Goal: Obtain resource: Download file/media

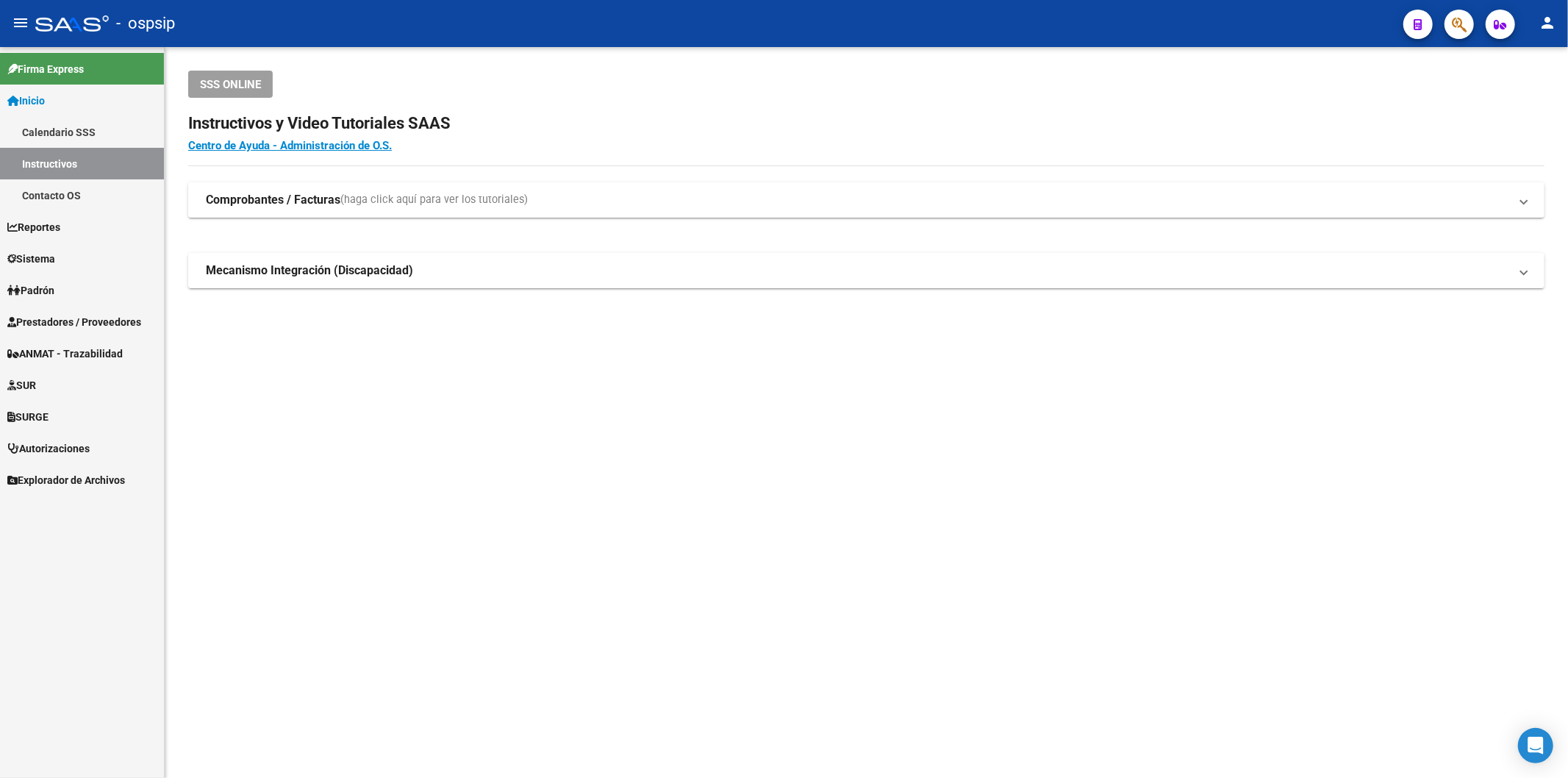
click at [68, 317] on span "Prestadores / Proveedores" at bounding box center [75, 322] width 134 height 16
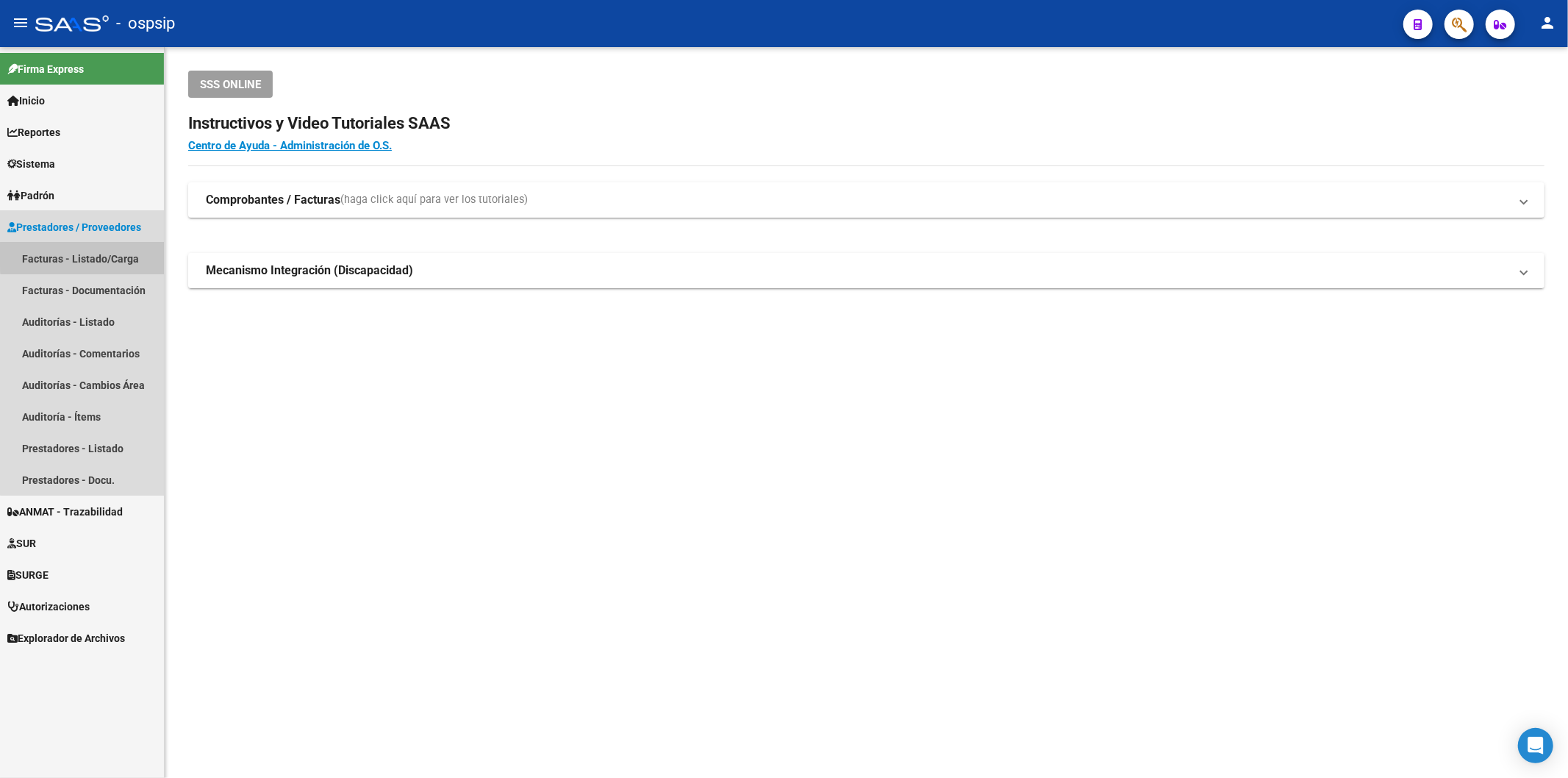
click at [111, 255] on link "Facturas - Listado/Carga" at bounding box center [82, 259] width 164 height 32
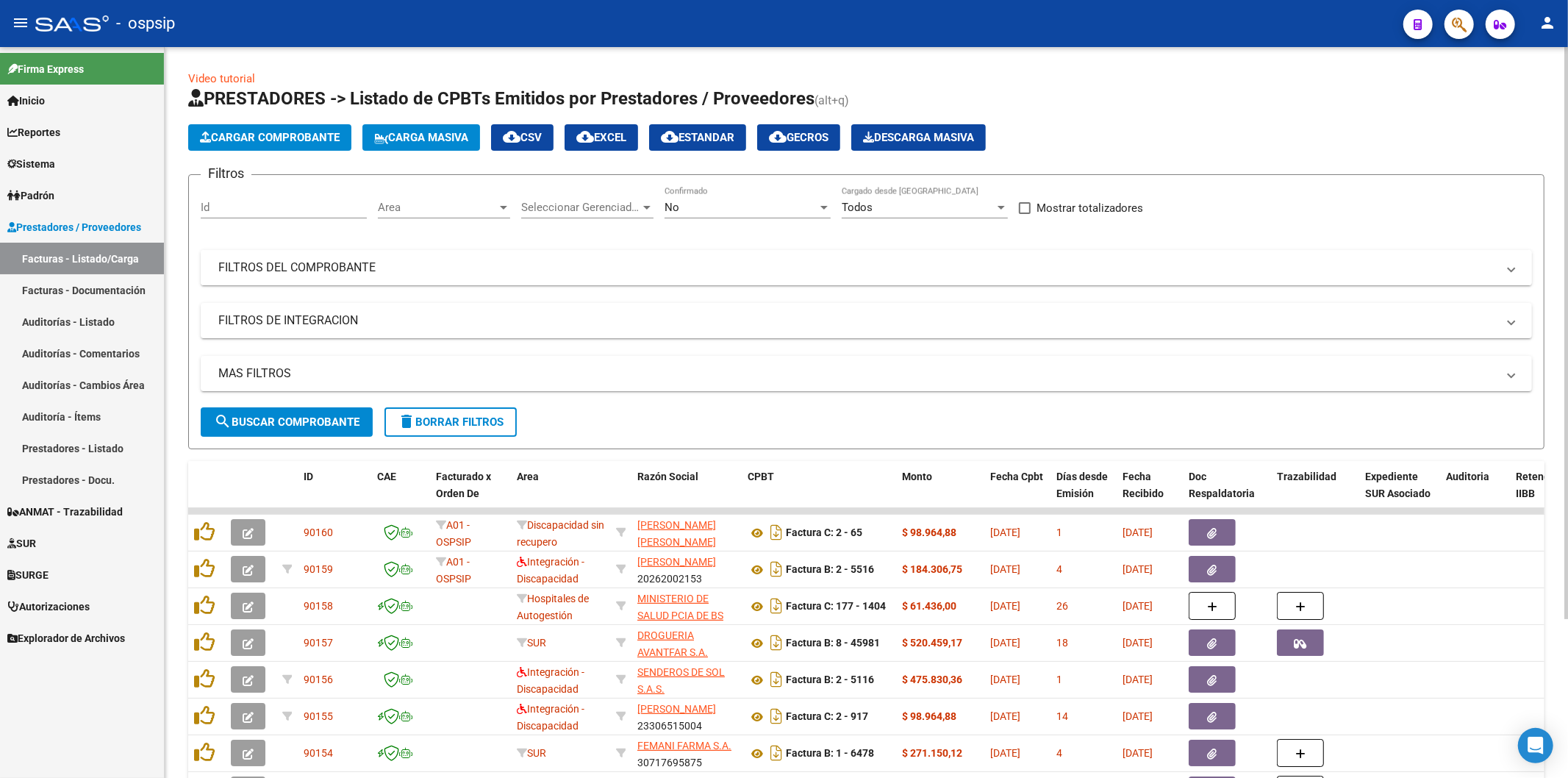
click at [360, 259] on mat-expansion-panel-header "FILTROS DEL COMPROBANTE" at bounding box center [866, 268] width 1332 height 35
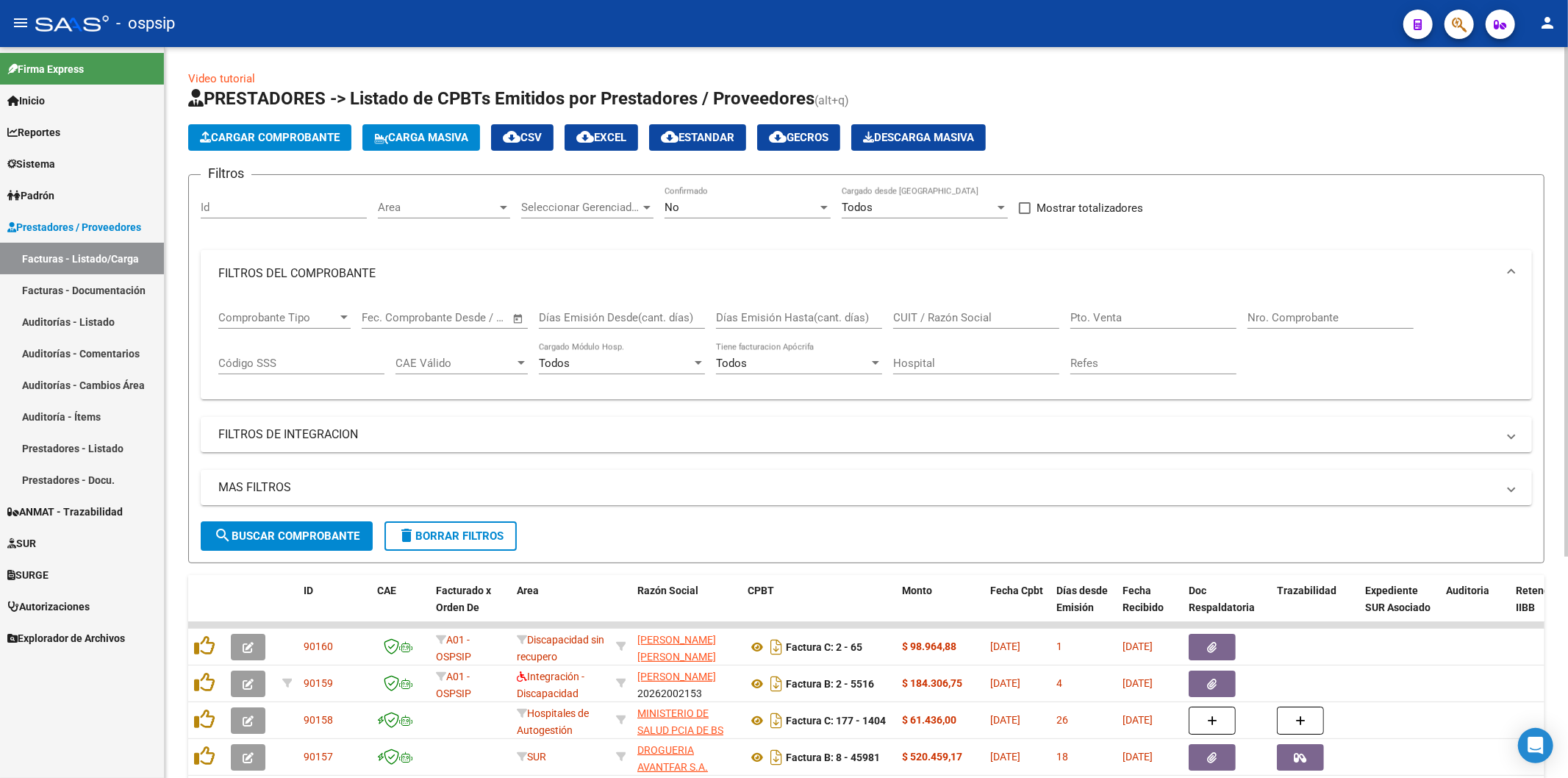
drag, startPoint x: 1292, startPoint y: 325, endPoint x: 1285, endPoint y: 313, distance: 13.9
click at [1291, 322] on div "Nro. Comprobante" at bounding box center [1330, 313] width 166 height 32
click at [1285, 313] on input "Nro. Comprobante" at bounding box center [1330, 317] width 166 height 13
type input "6"
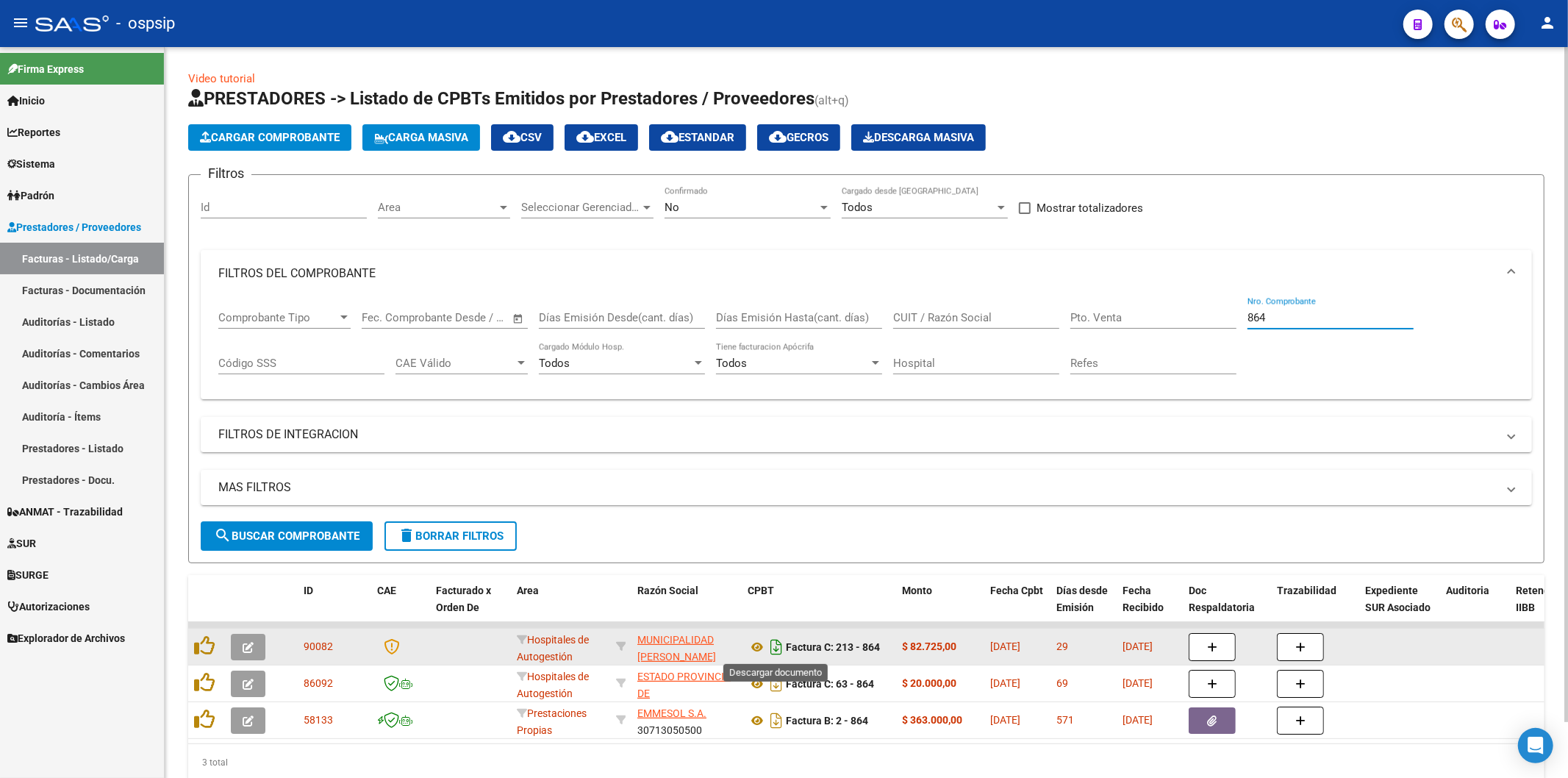
click at [773, 645] on icon "Descargar documento" at bounding box center [776, 646] width 19 height 24
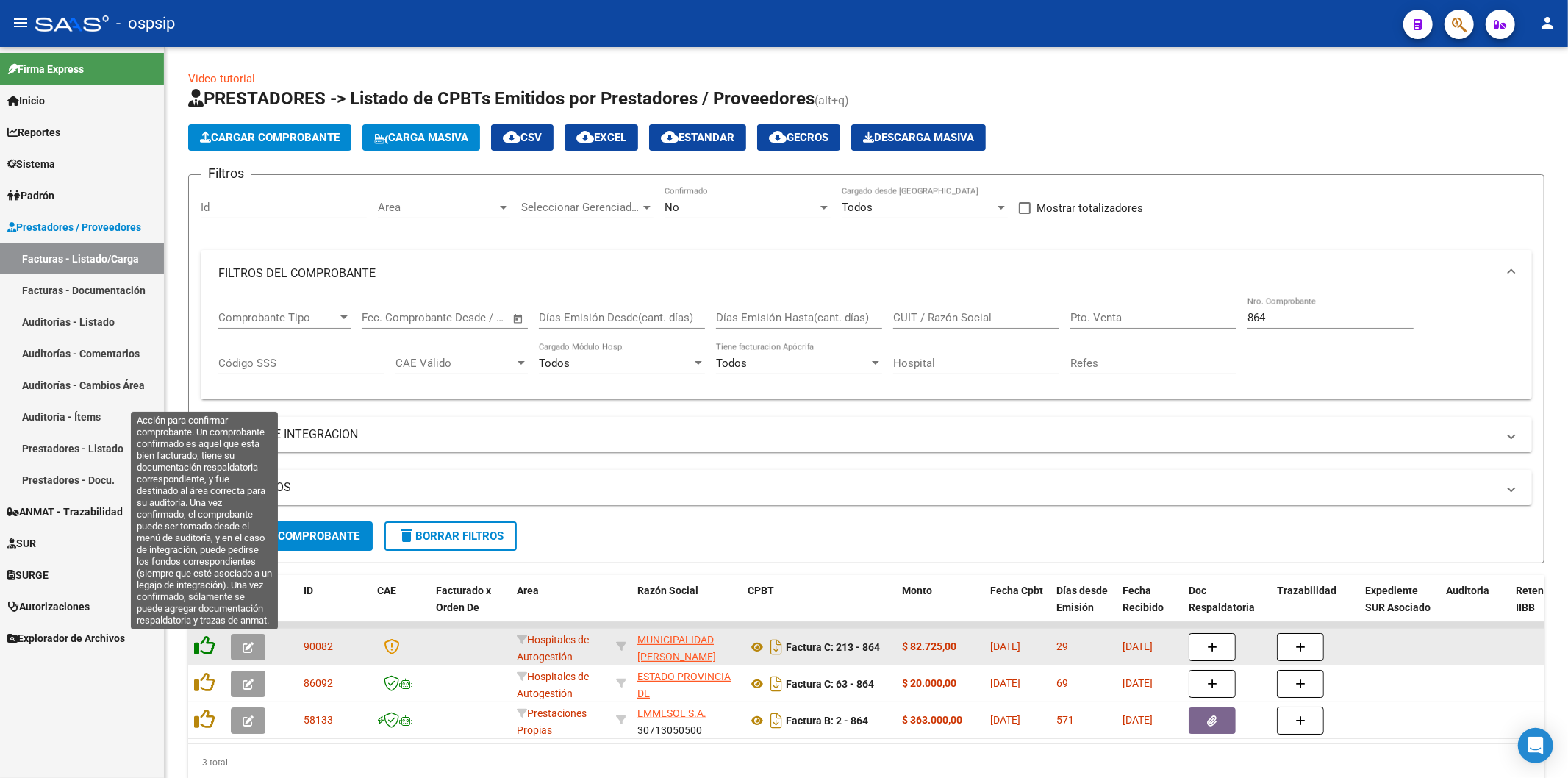
click at [204, 647] on icon at bounding box center [204, 645] width 21 height 21
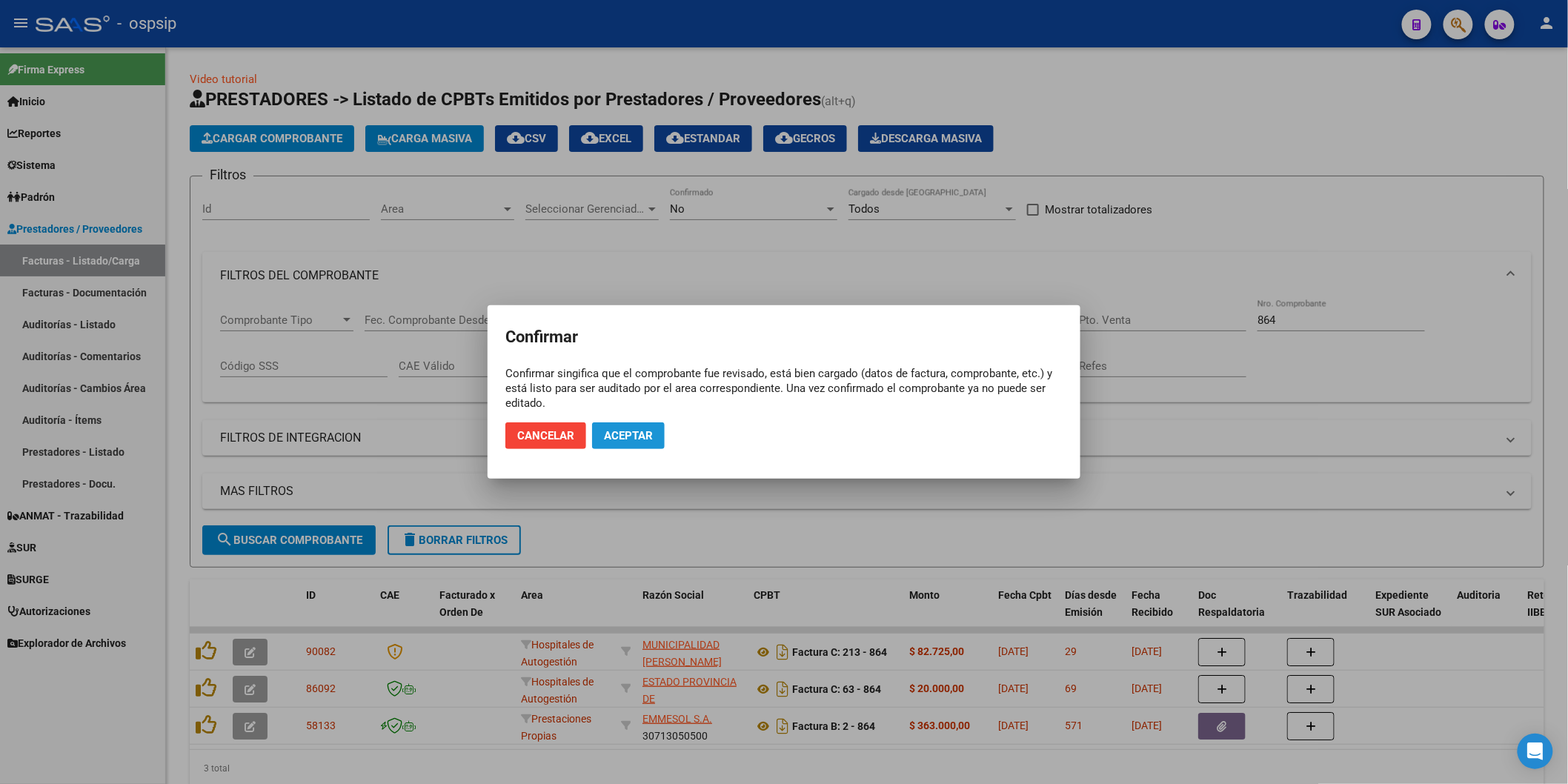
click at [649, 431] on span "Aceptar" at bounding box center [629, 435] width 49 height 13
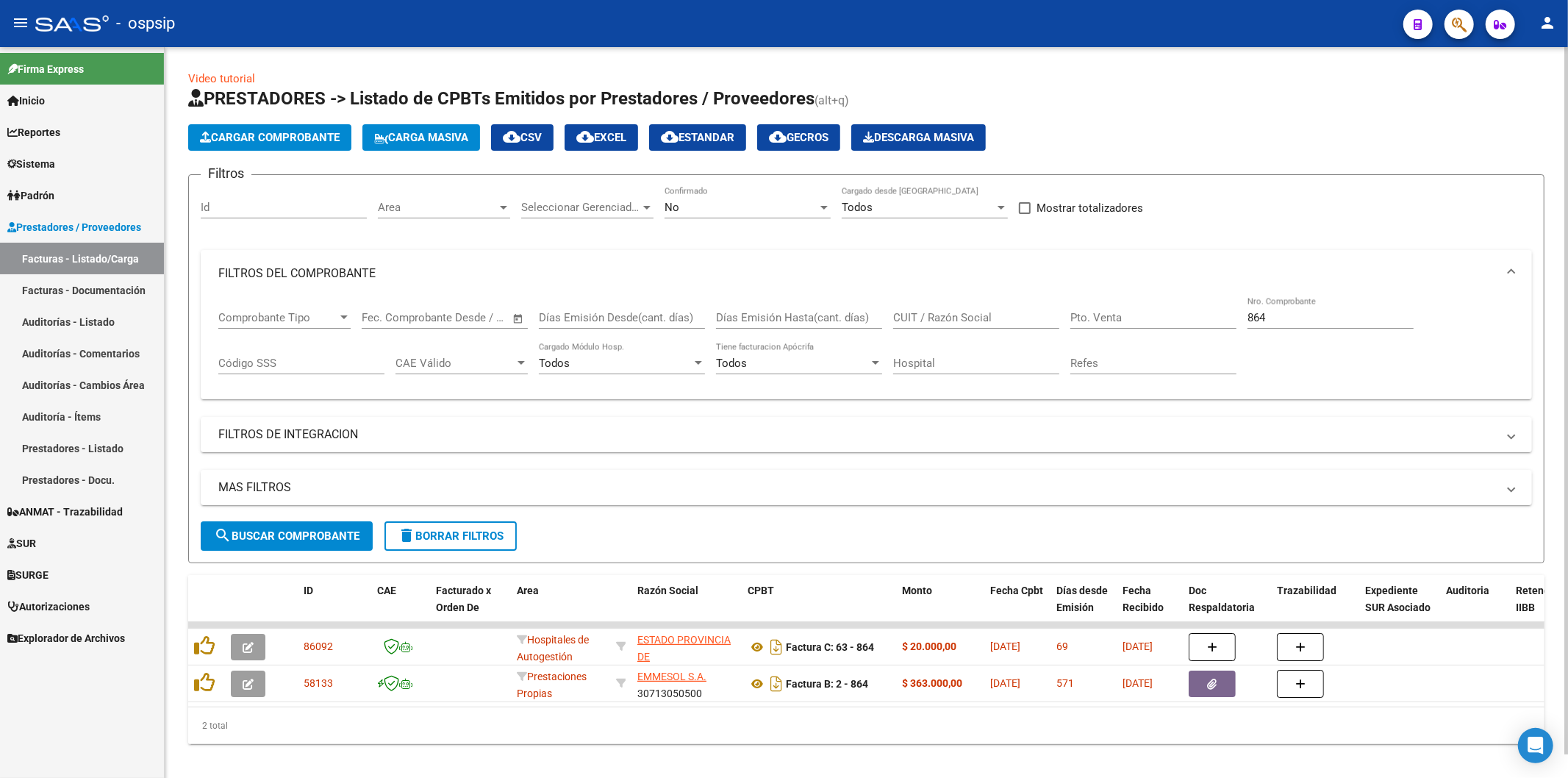
click at [1288, 314] on input "864" at bounding box center [1330, 317] width 166 height 13
type input "8"
type input "7"
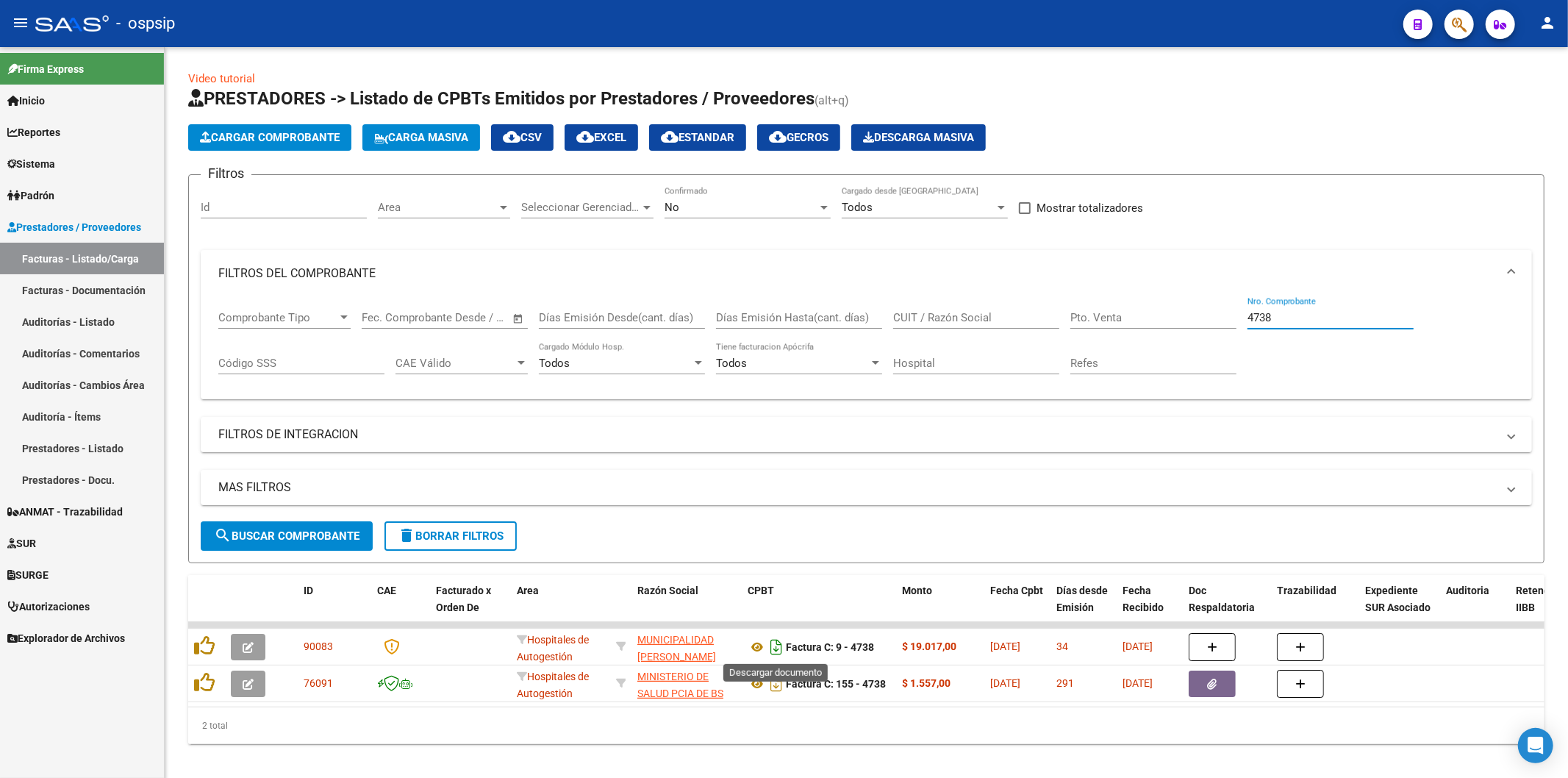
click at [776, 651] on icon "Descargar documento" at bounding box center [776, 646] width 19 height 24
click at [777, 645] on icon "Descargar documento" at bounding box center [776, 646] width 19 height 24
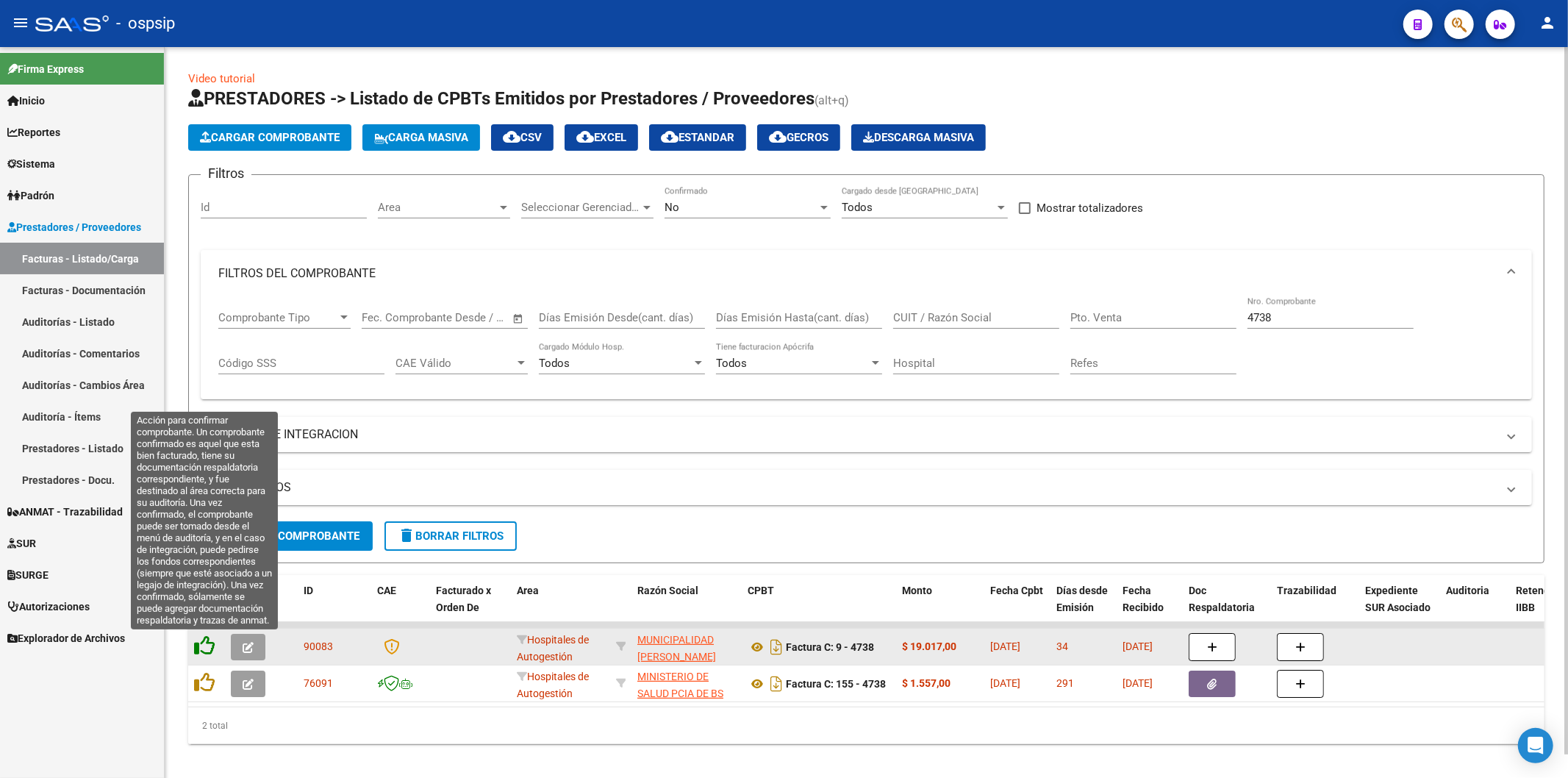
click at [205, 646] on icon at bounding box center [204, 645] width 21 height 21
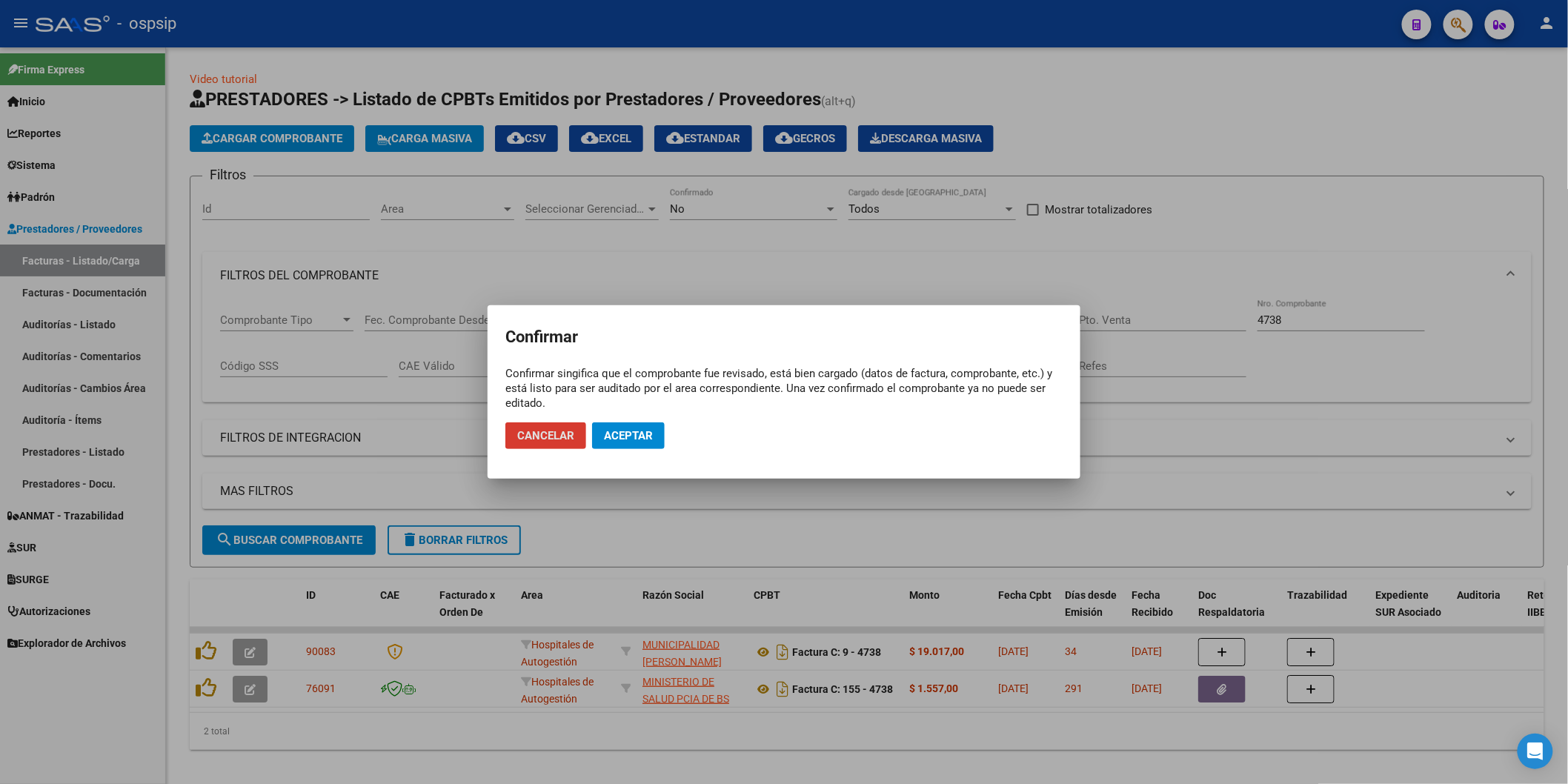
click at [608, 441] on span "Aceptar" at bounding box center [629, 435] width 49 height 13
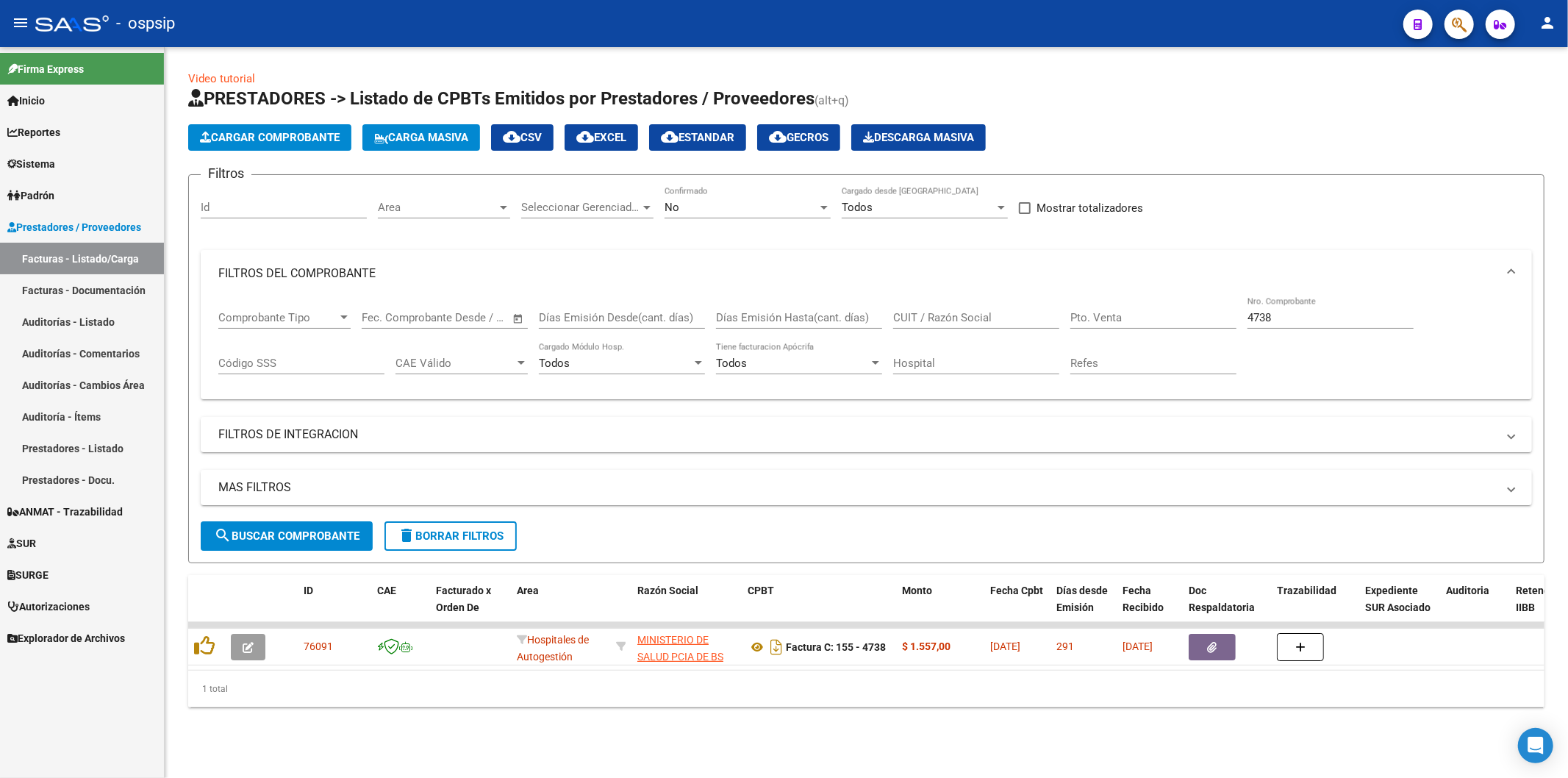
click at [1284, 314] on input "4738" at bounding box center [1330, 317] width 166 height 13
type input "4"
click at [681, 195] on div "No Confirmado" at bounding box center [747, 203] width 166 height 32
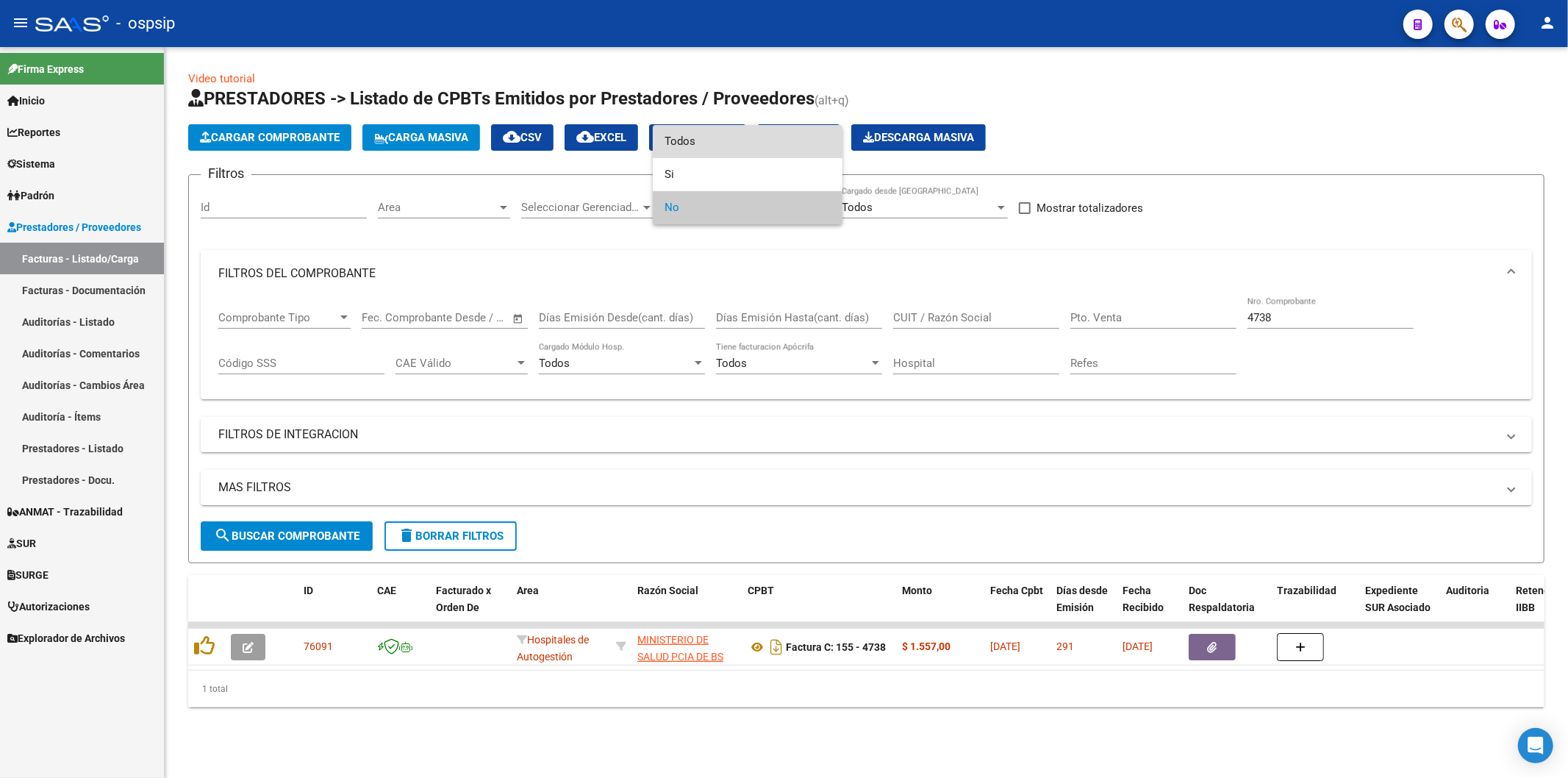
click at [687, 144] on span "Todos" at bounding box center [747, 141] width 166 height 33
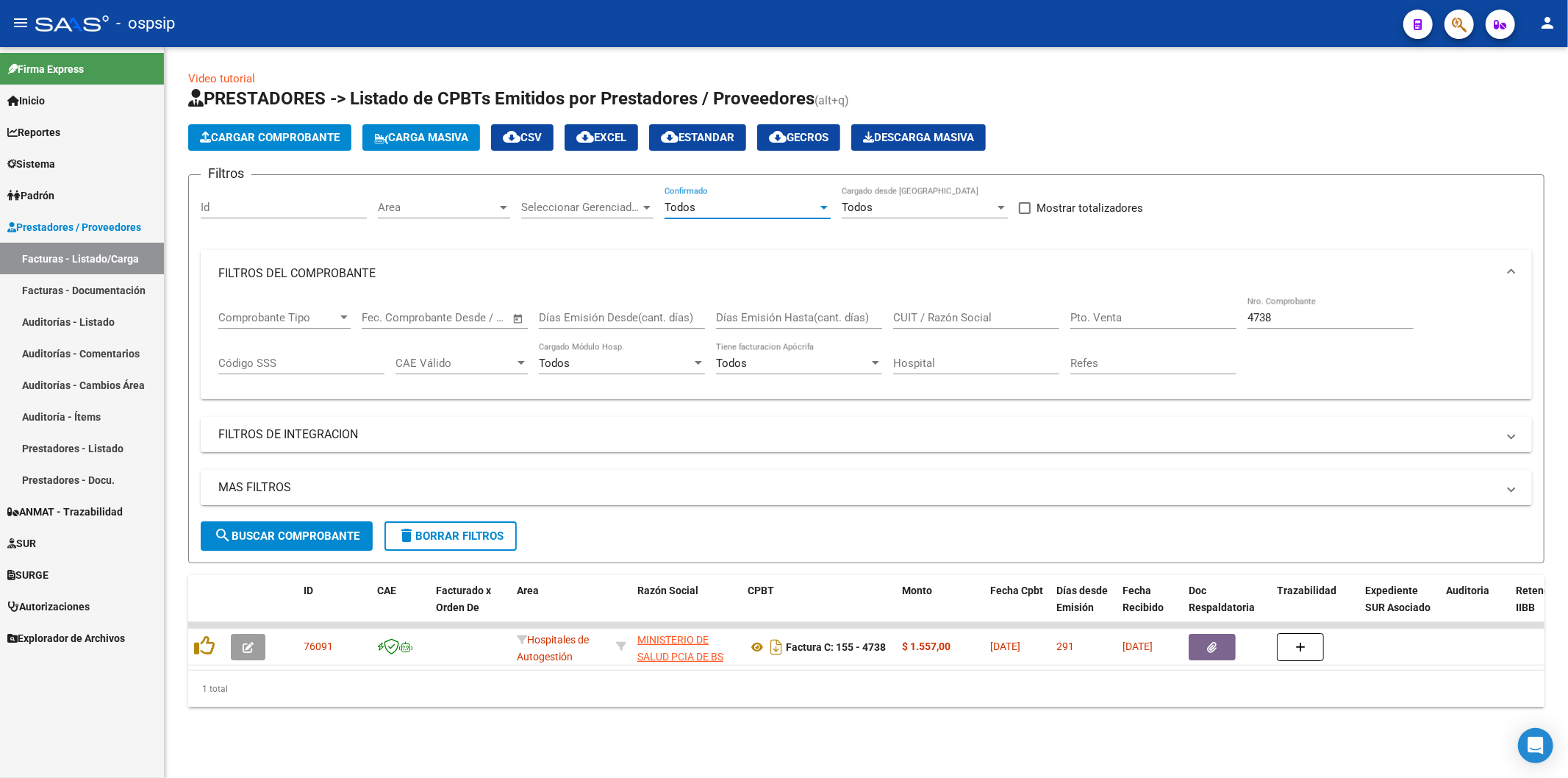
click at [1316, 323] on input "4738" at bounding box center [1330, 317] width 166 height 13
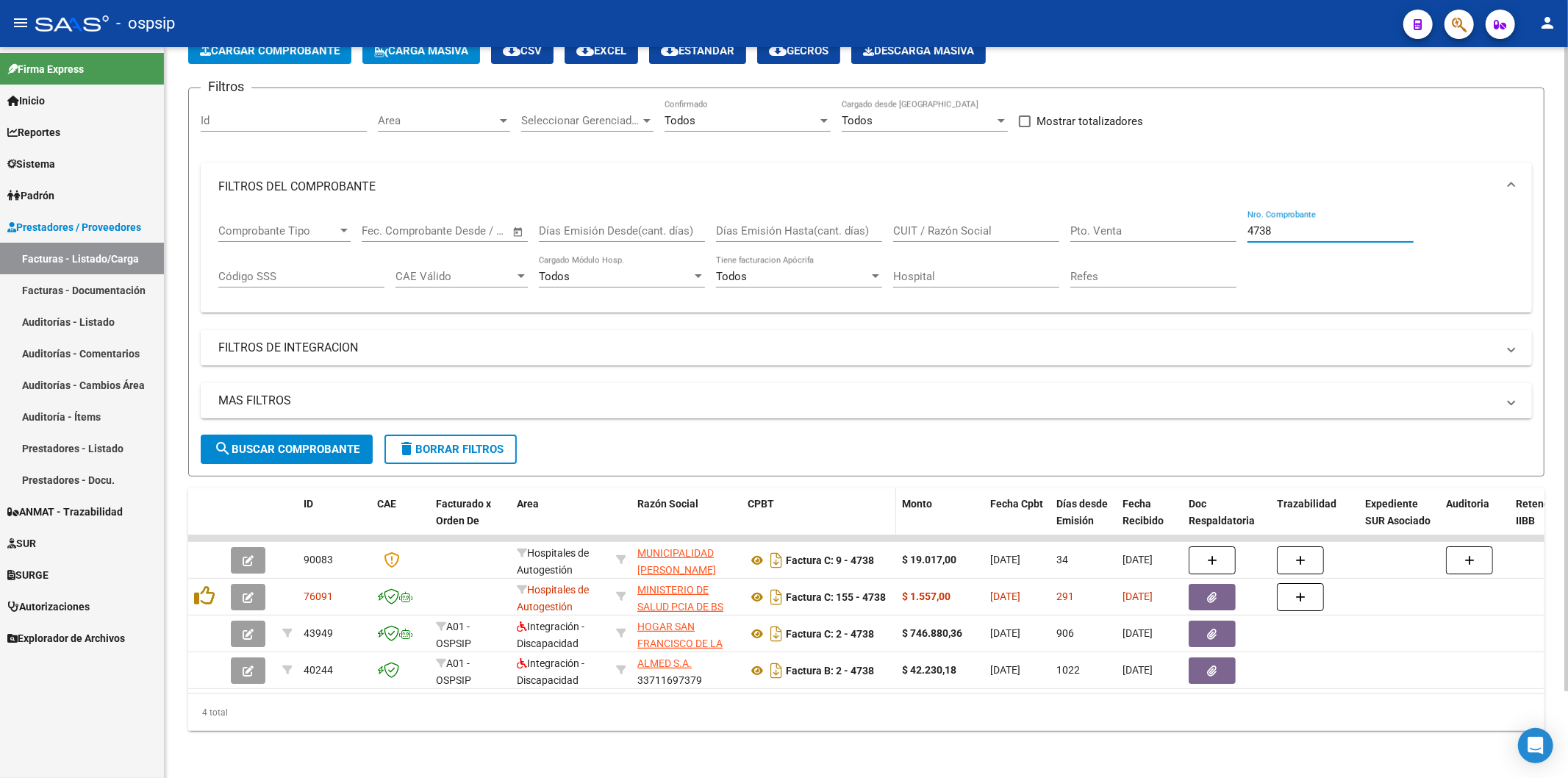
scroll to position [99, 0]
type input "4"
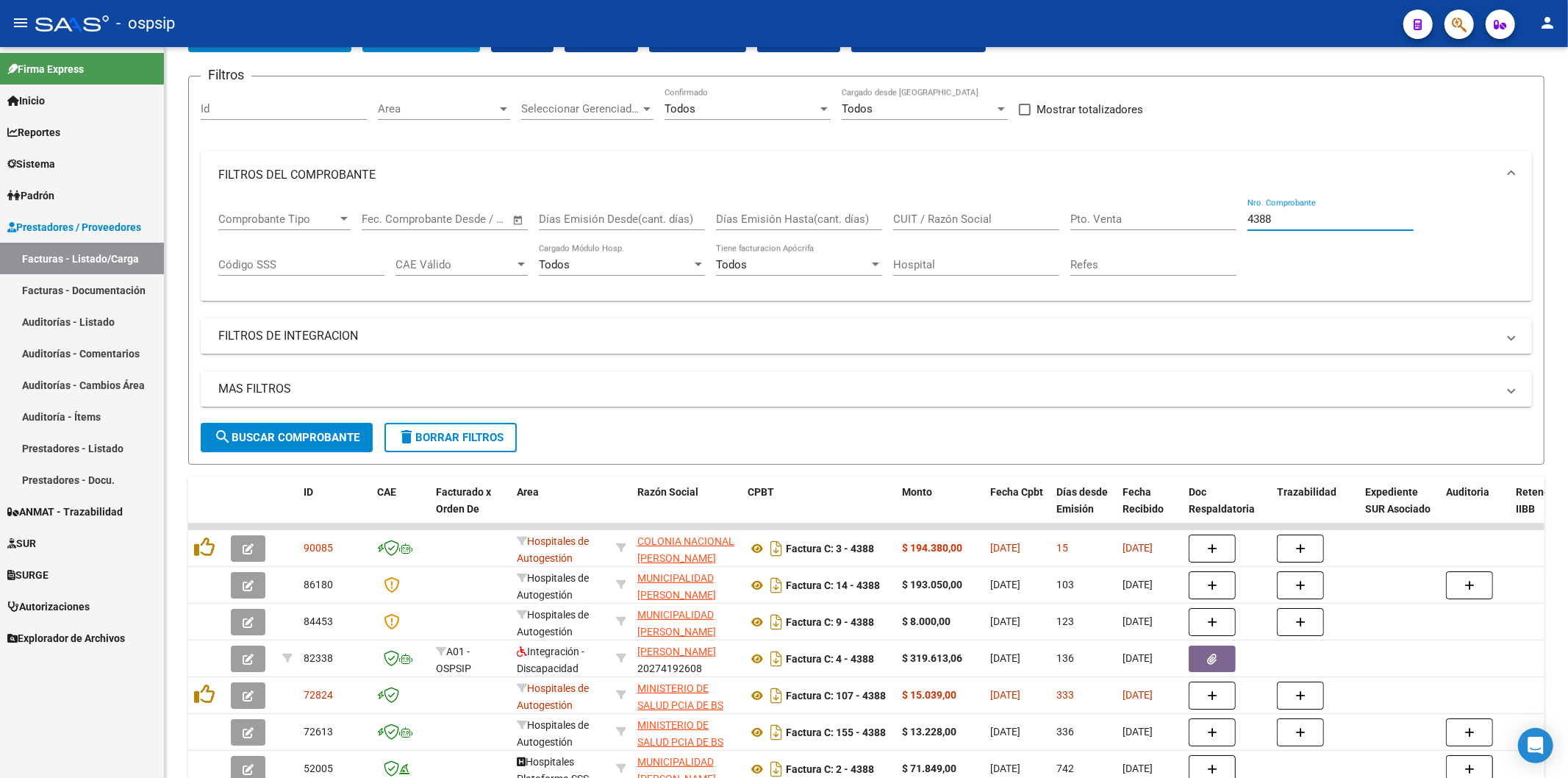
type input "4388"
click at [776, 550] on icon "Descargar documento" at bounding box center [776, 548] width 19 height 24
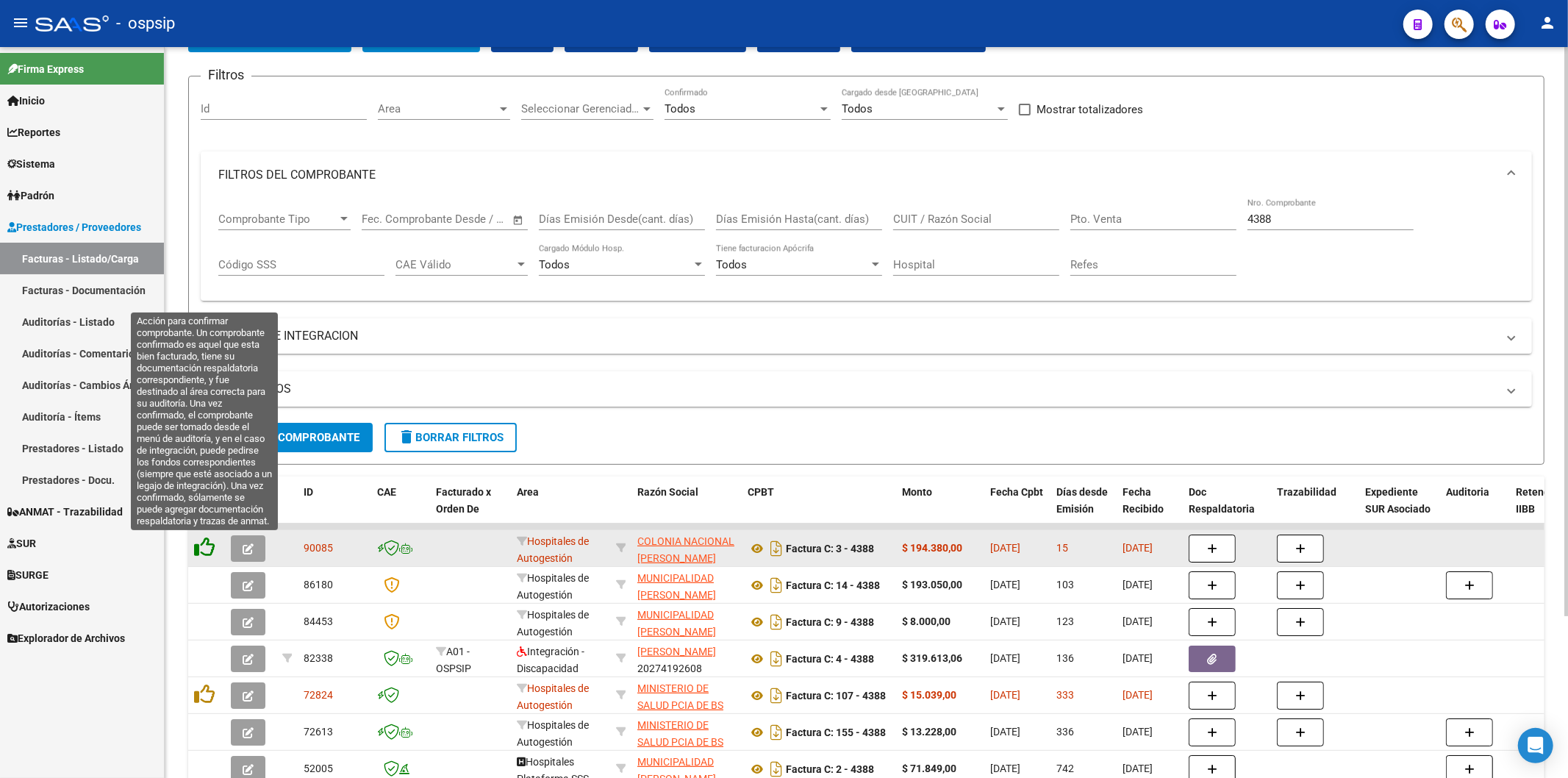
click at [207, 548] on icon at bounding box center [204, 547] width 21 height 21
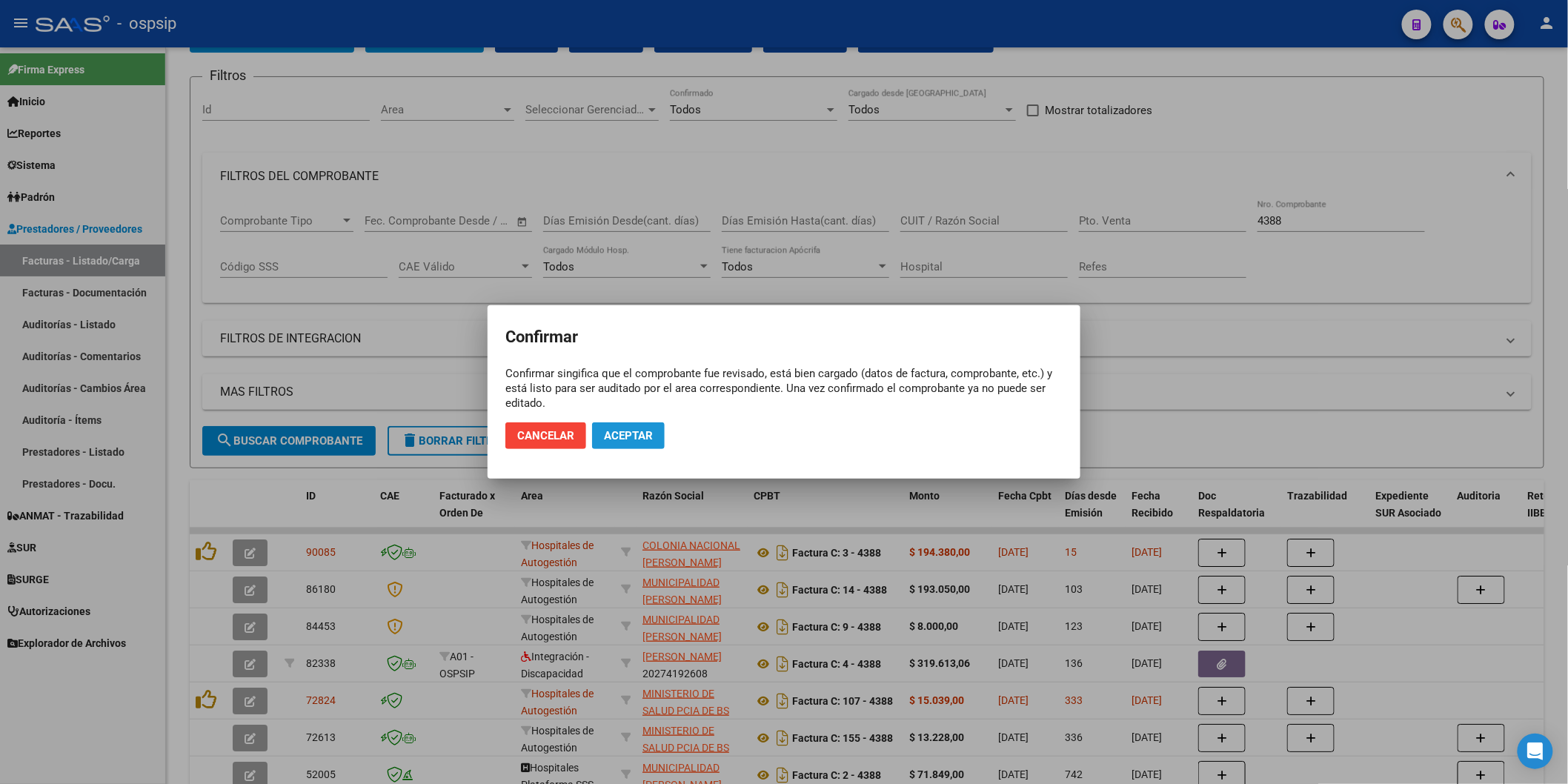
click at [639, 438] on span "Aceptar" at bounding box center [629, 435] width 49 height 13
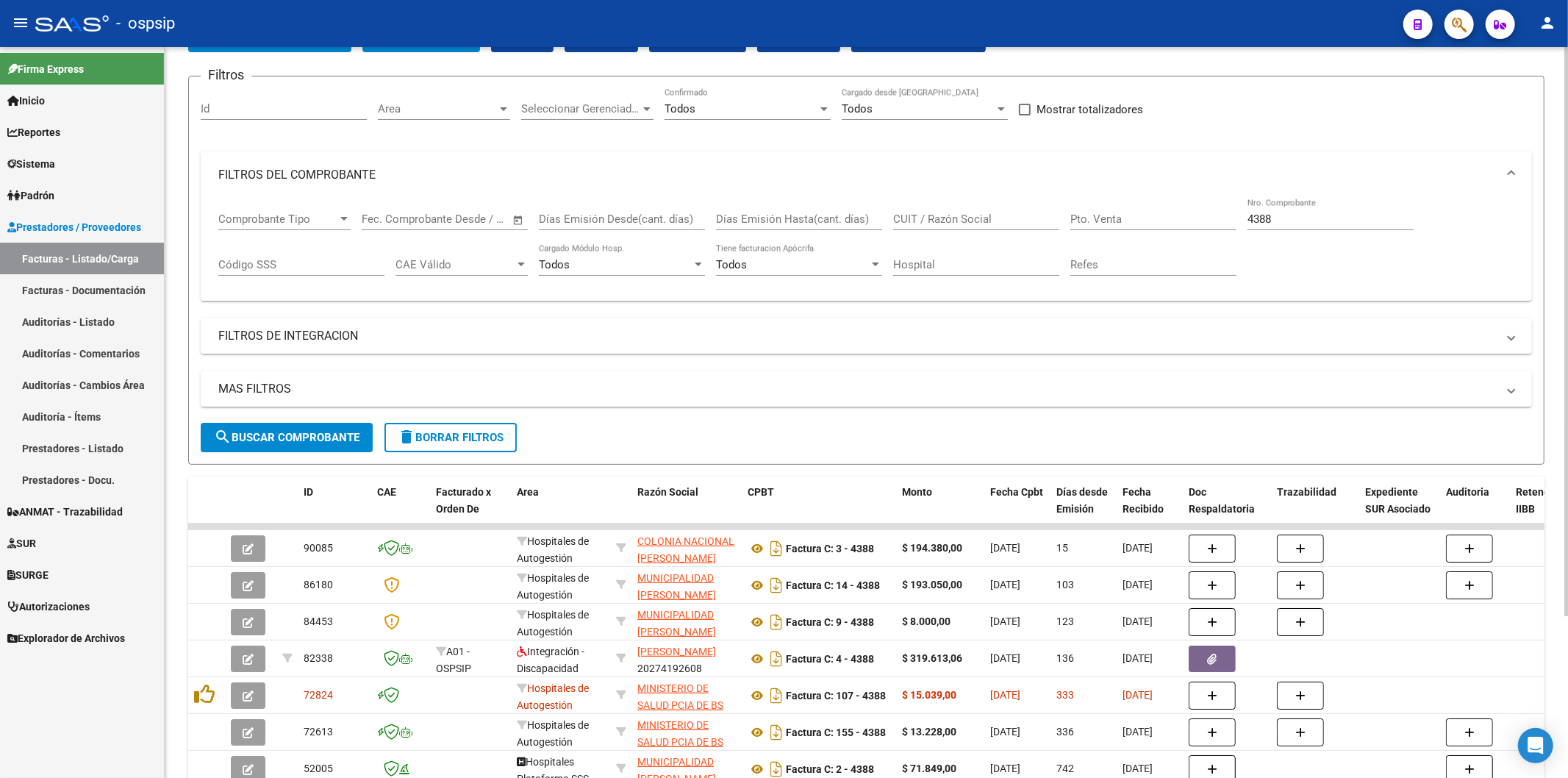
click at [1298, 222] on input "4388" at bounding box center [1330, 218] width 166 height 13
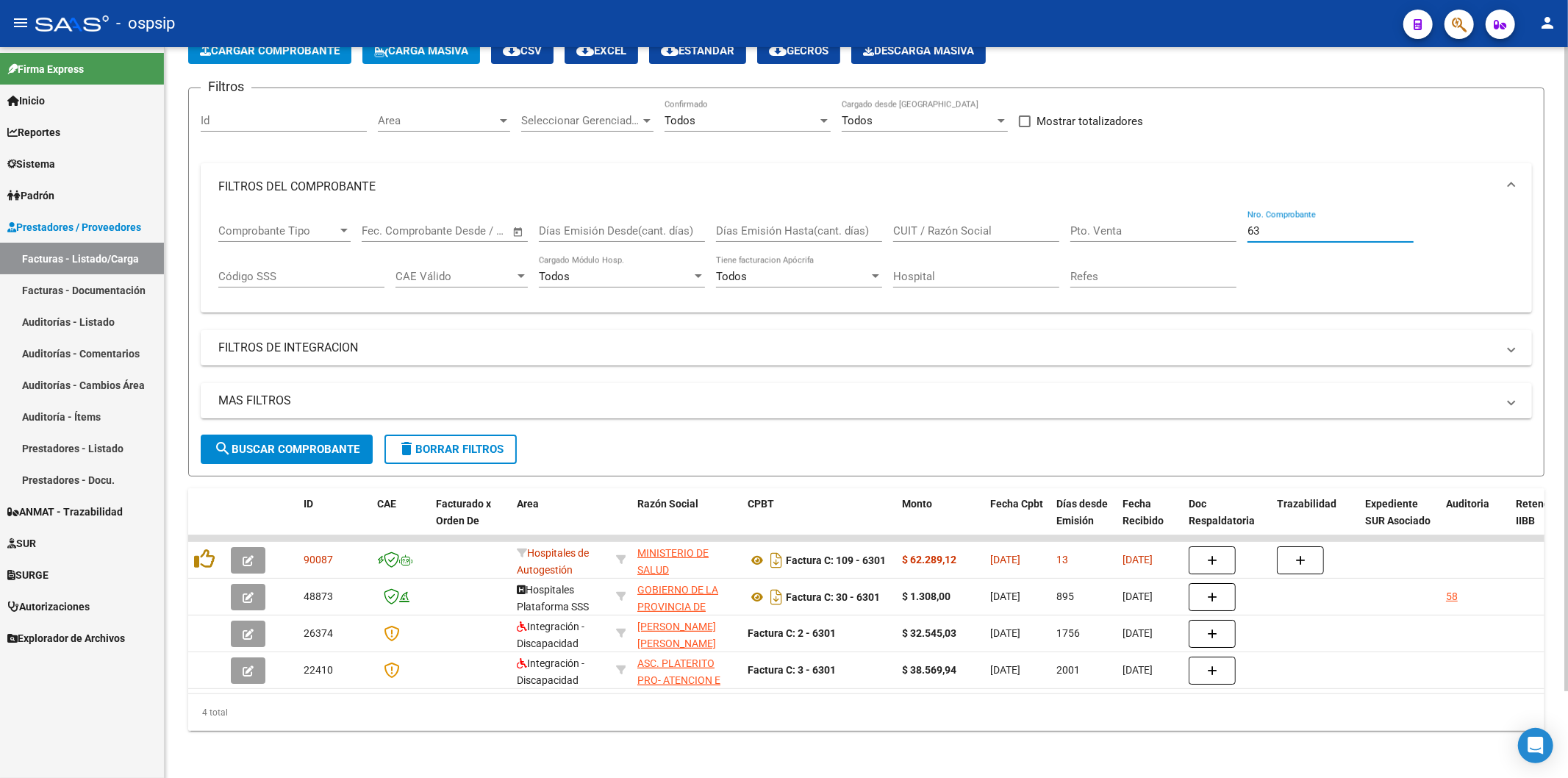
type input "6"
type input "4388"
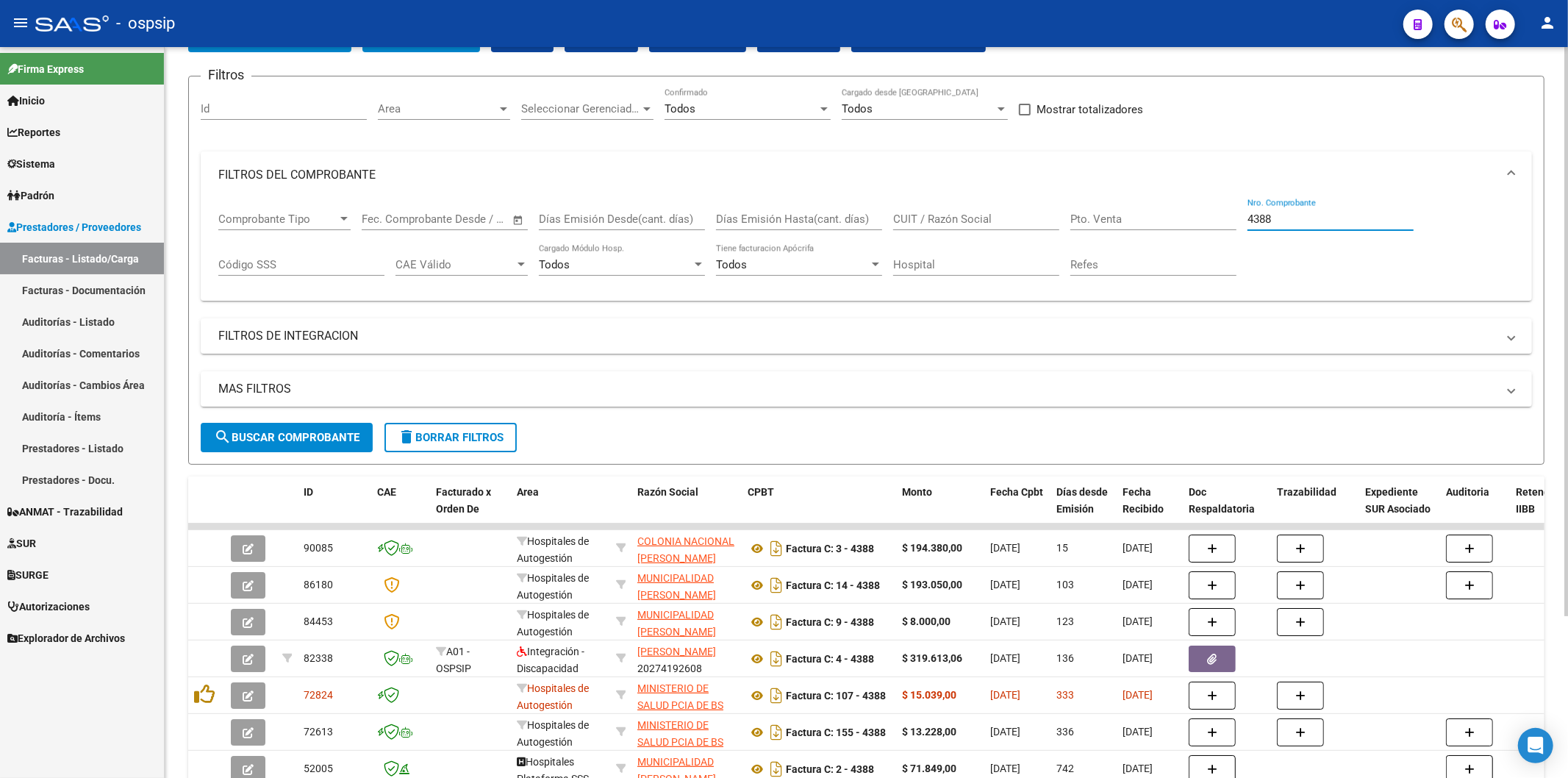
click at [1312, 221] on input "4388" at bounding box center [1330, 218] width 166 height 13
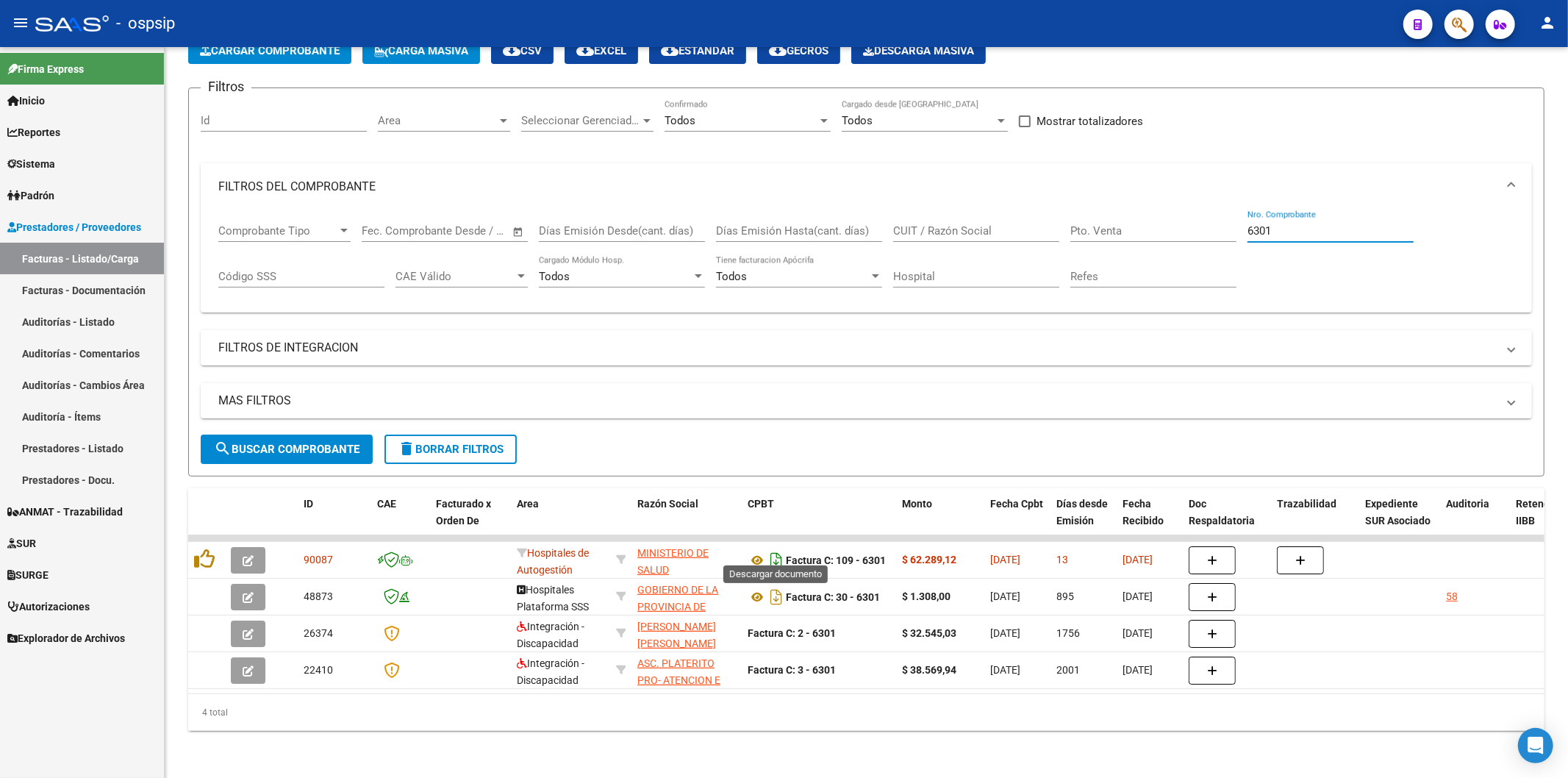
click at [776, 549] on icon "Descargar documento" at bounding box center [776, 560] width 19 height 24
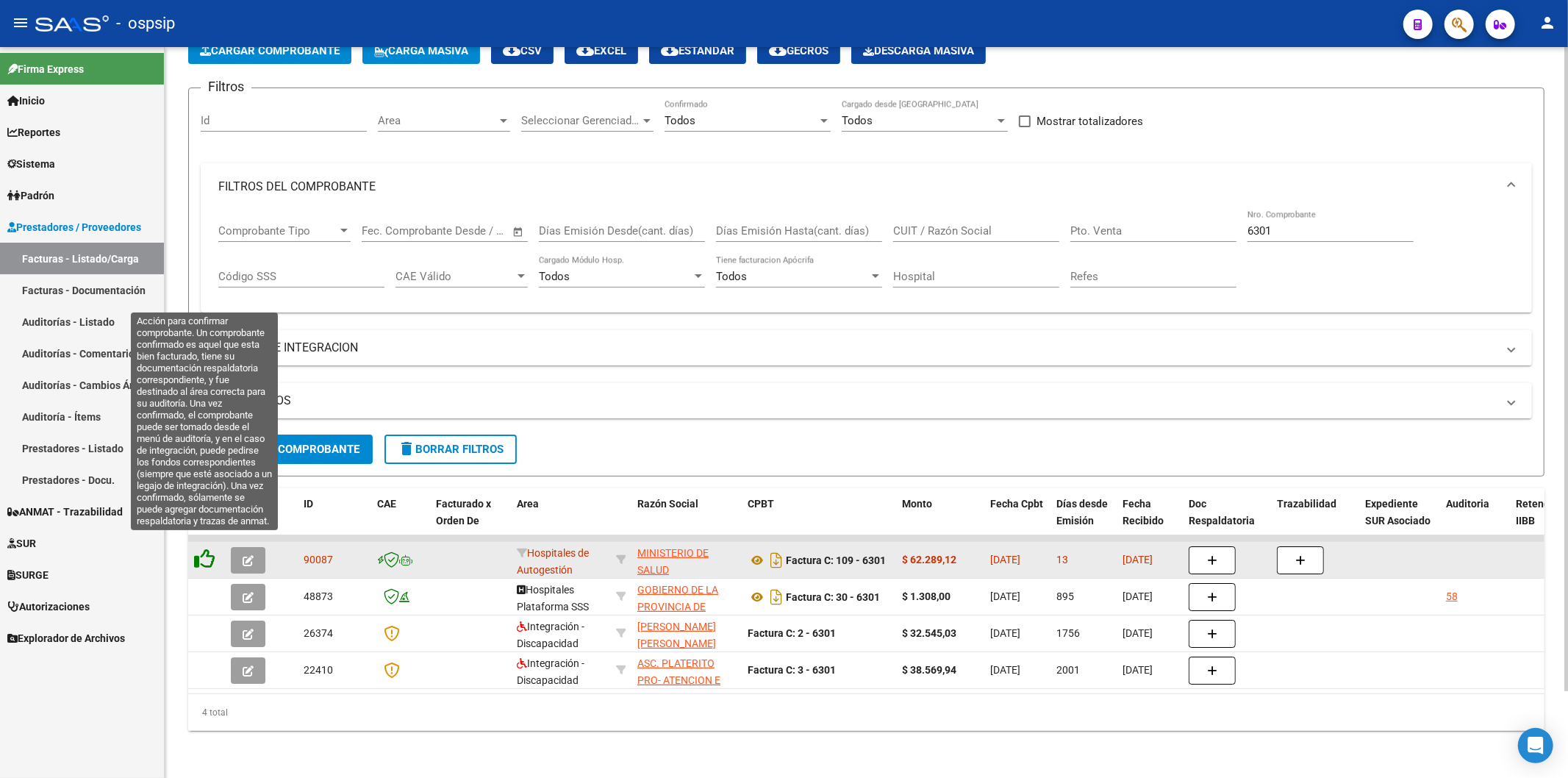
click at [202, 548] on icon at bounding box center [204, 558] width 21 height 21
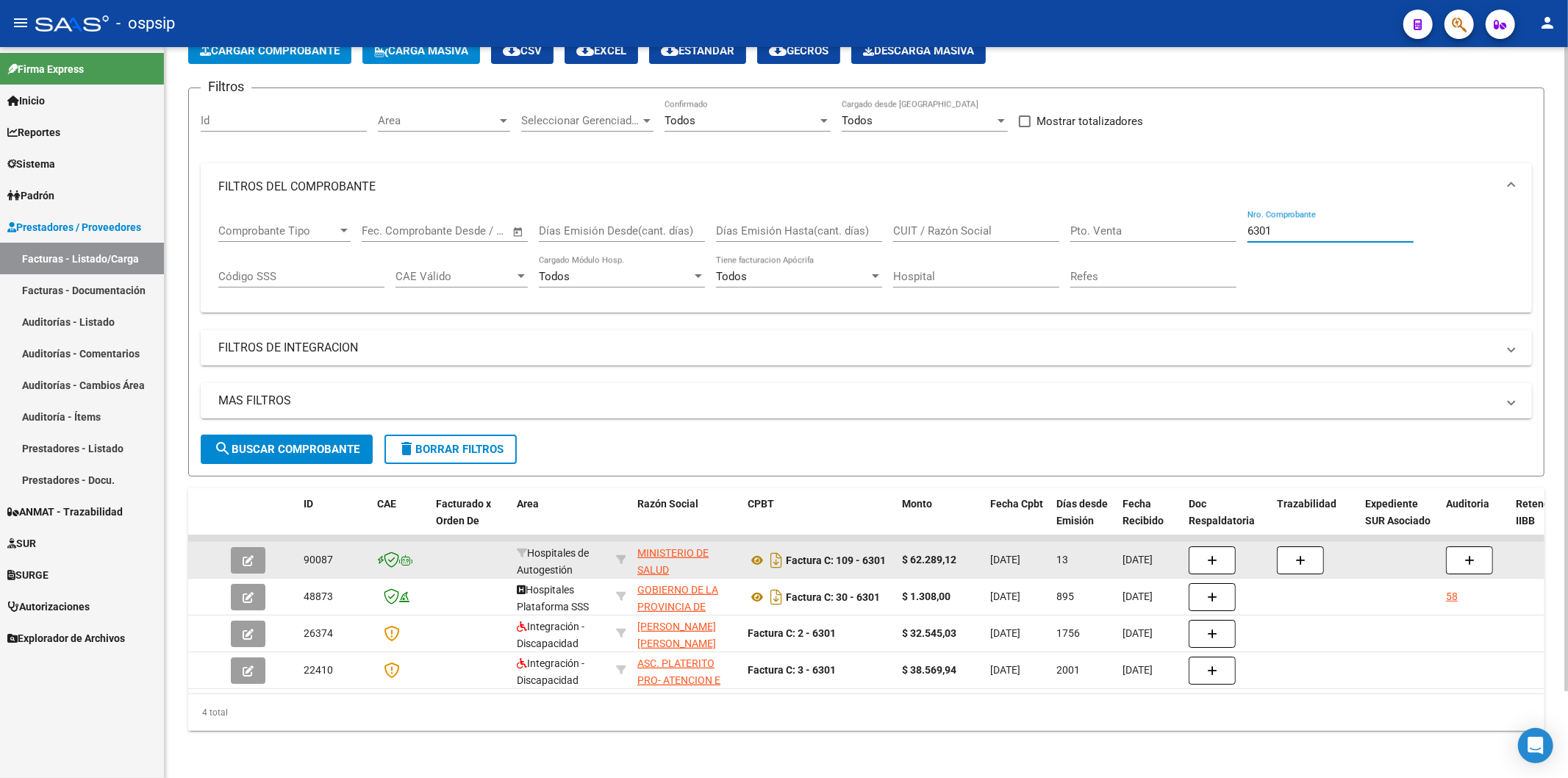
click at [1291, 224] on input "6301" at bounding box center [1330, 230] width 166 height 13
type input "6"
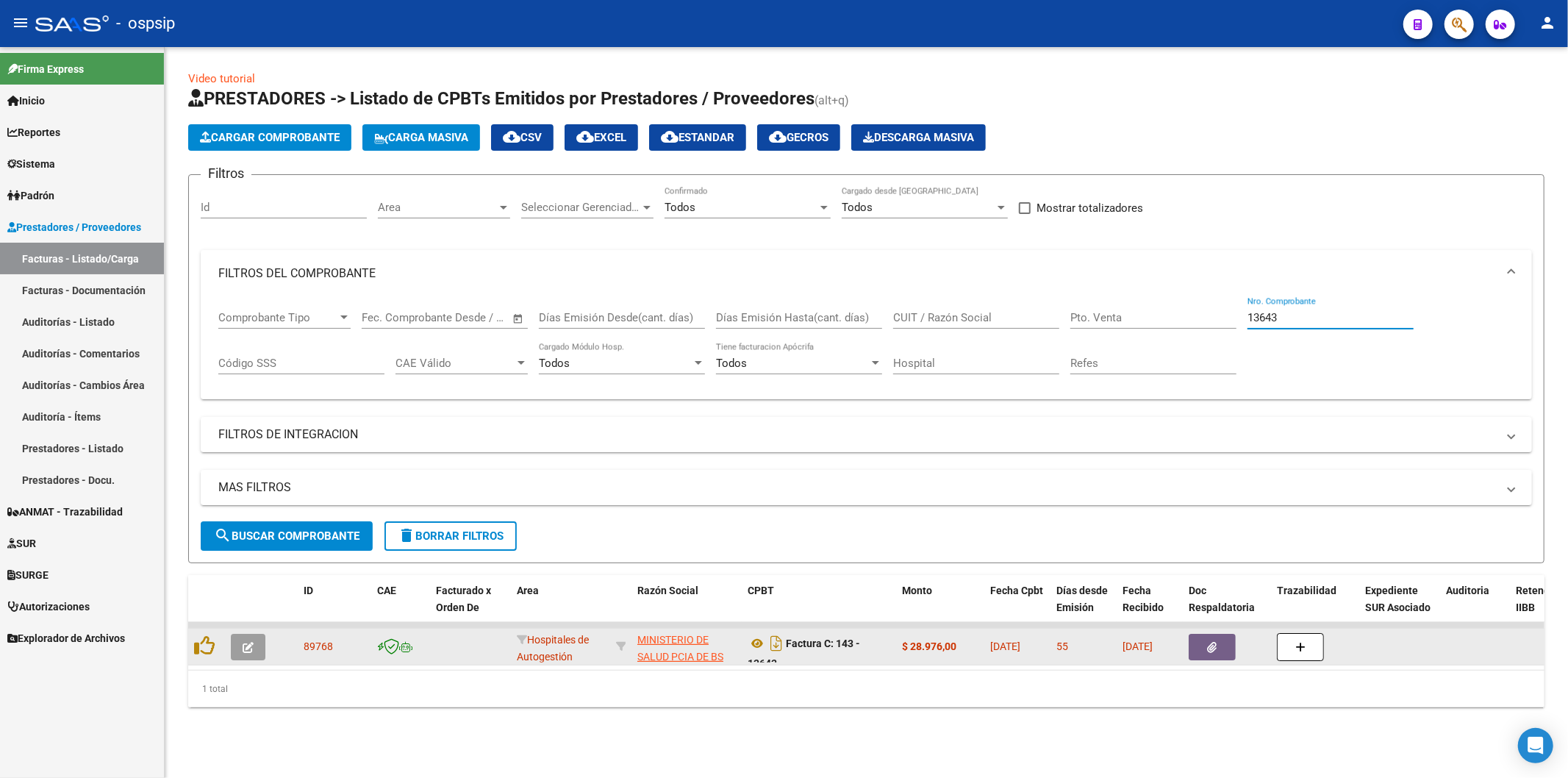
scroll to position [0, 0]
type input "13643"
click at [1211, 649] on icon "button" at bounding box center [1212, 647] width 10 height 11
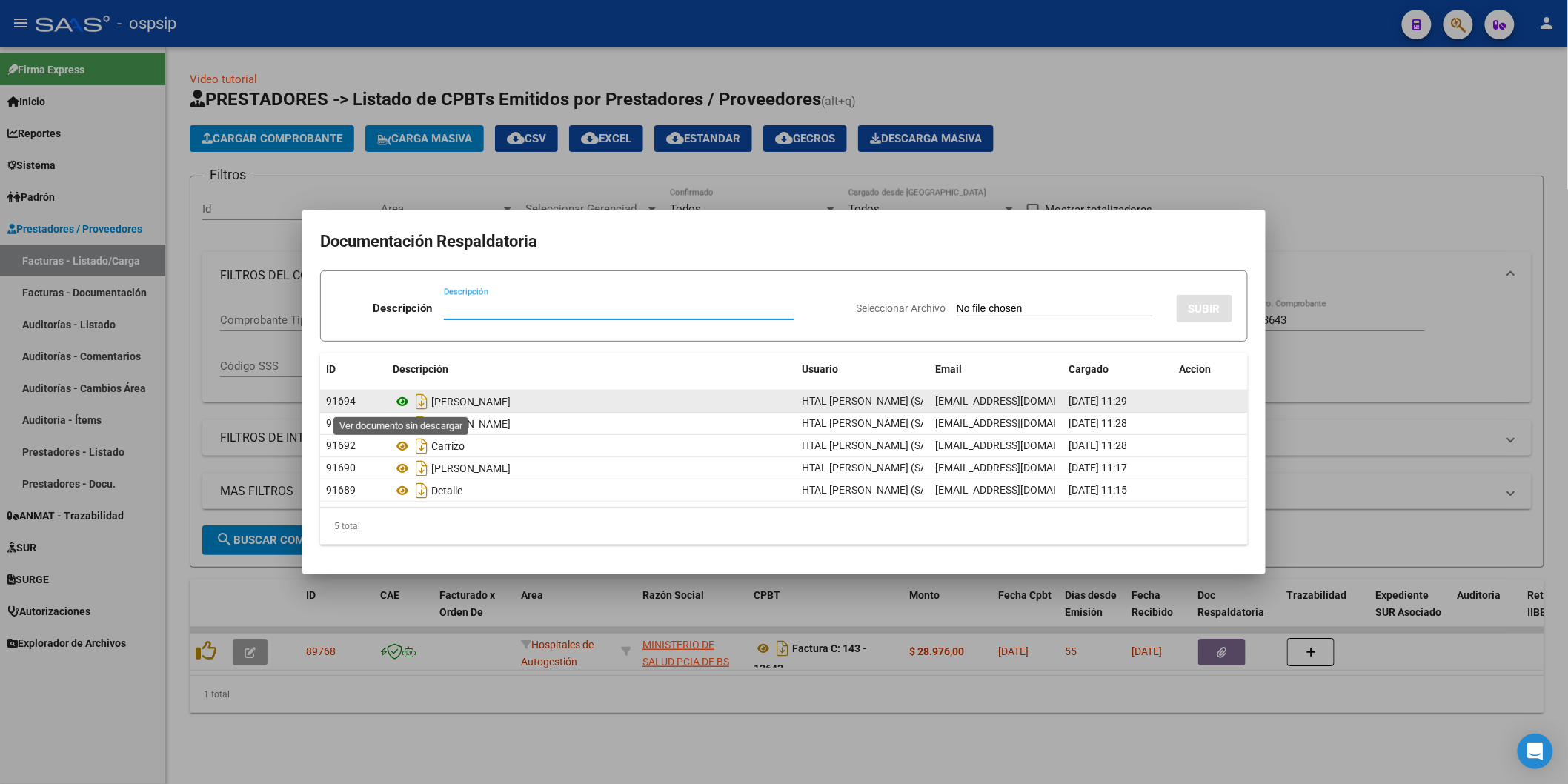
click at [400, 400] on icon at bounding box center [402, 401] width 19 height 18
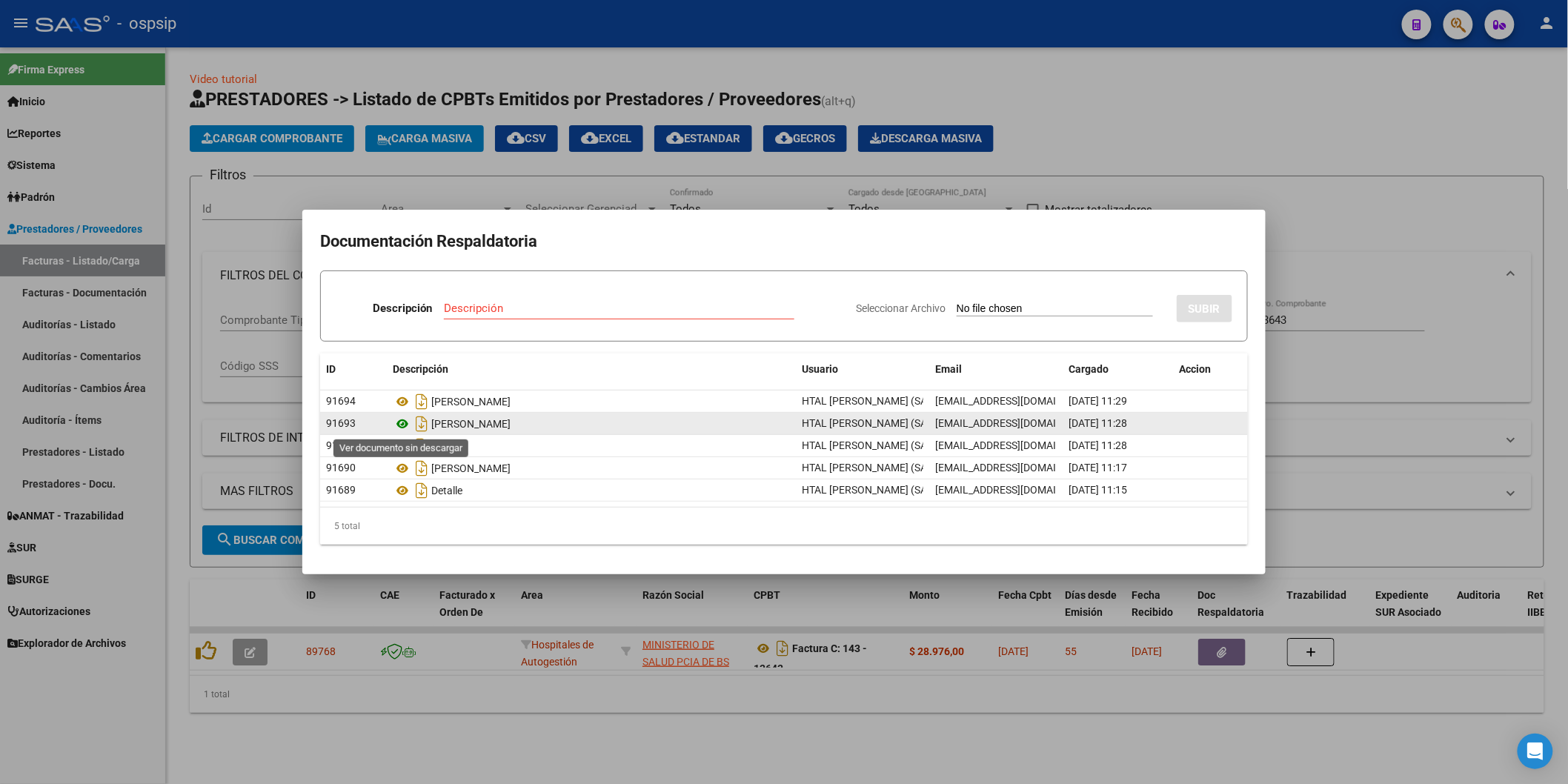
click at [409, 423] on icon at bounding box center [402, 423] width 19 height 18
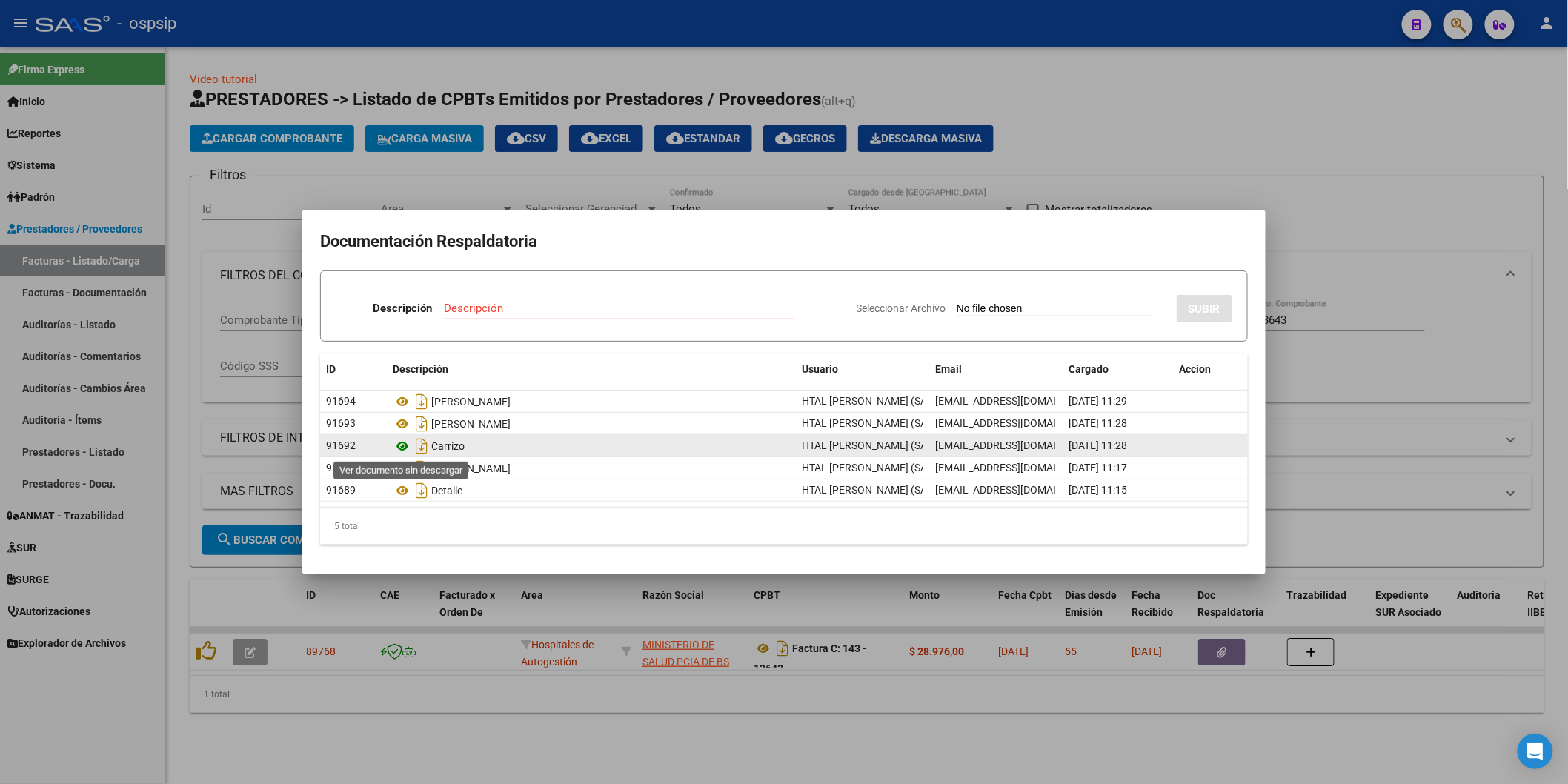
click at [403, 446] on icon at bounding box center [402, 445] width 19 height 18
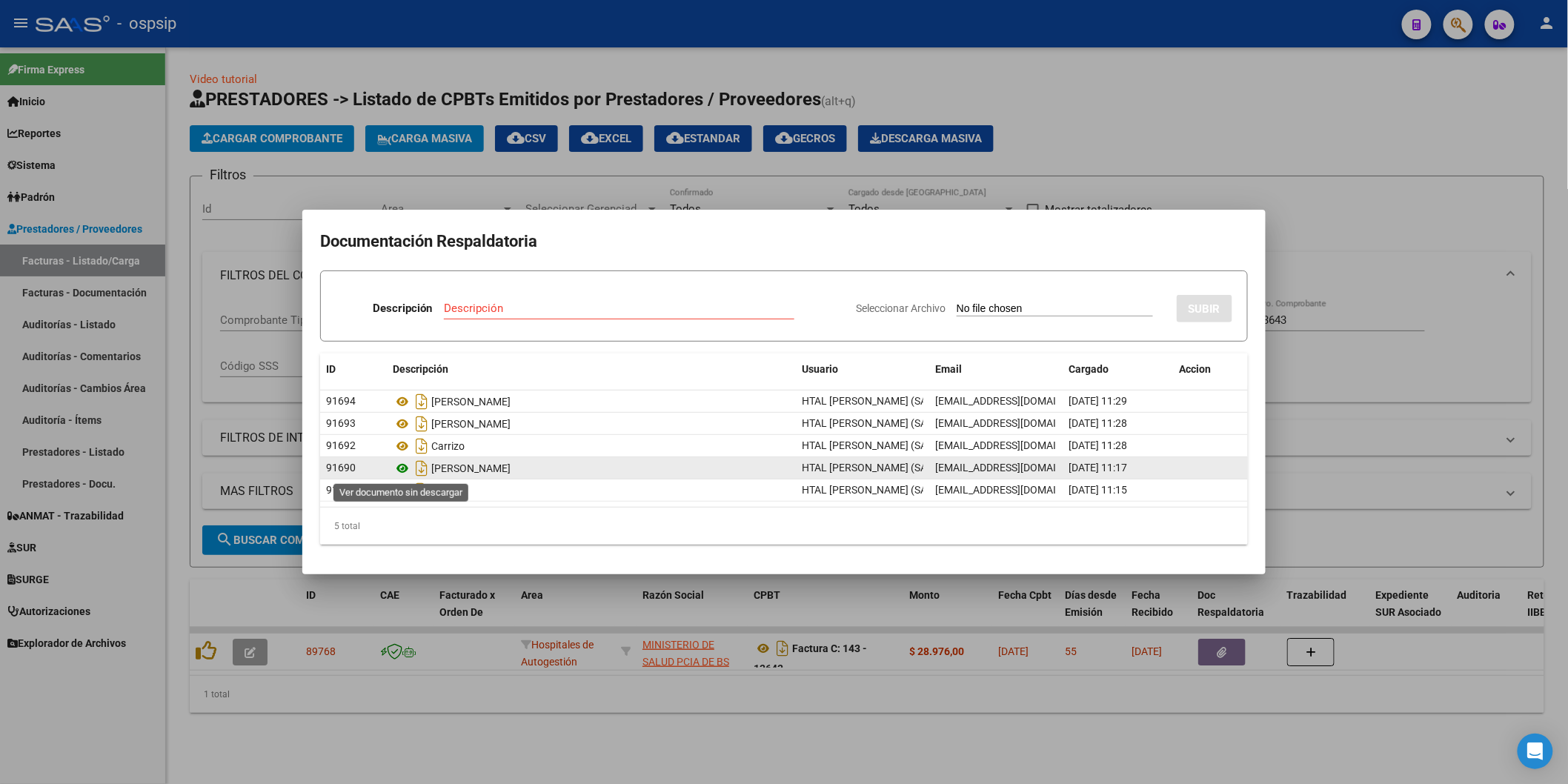
click at [402, 470] on icon at bounding box center [402, 467] width 19 height 18
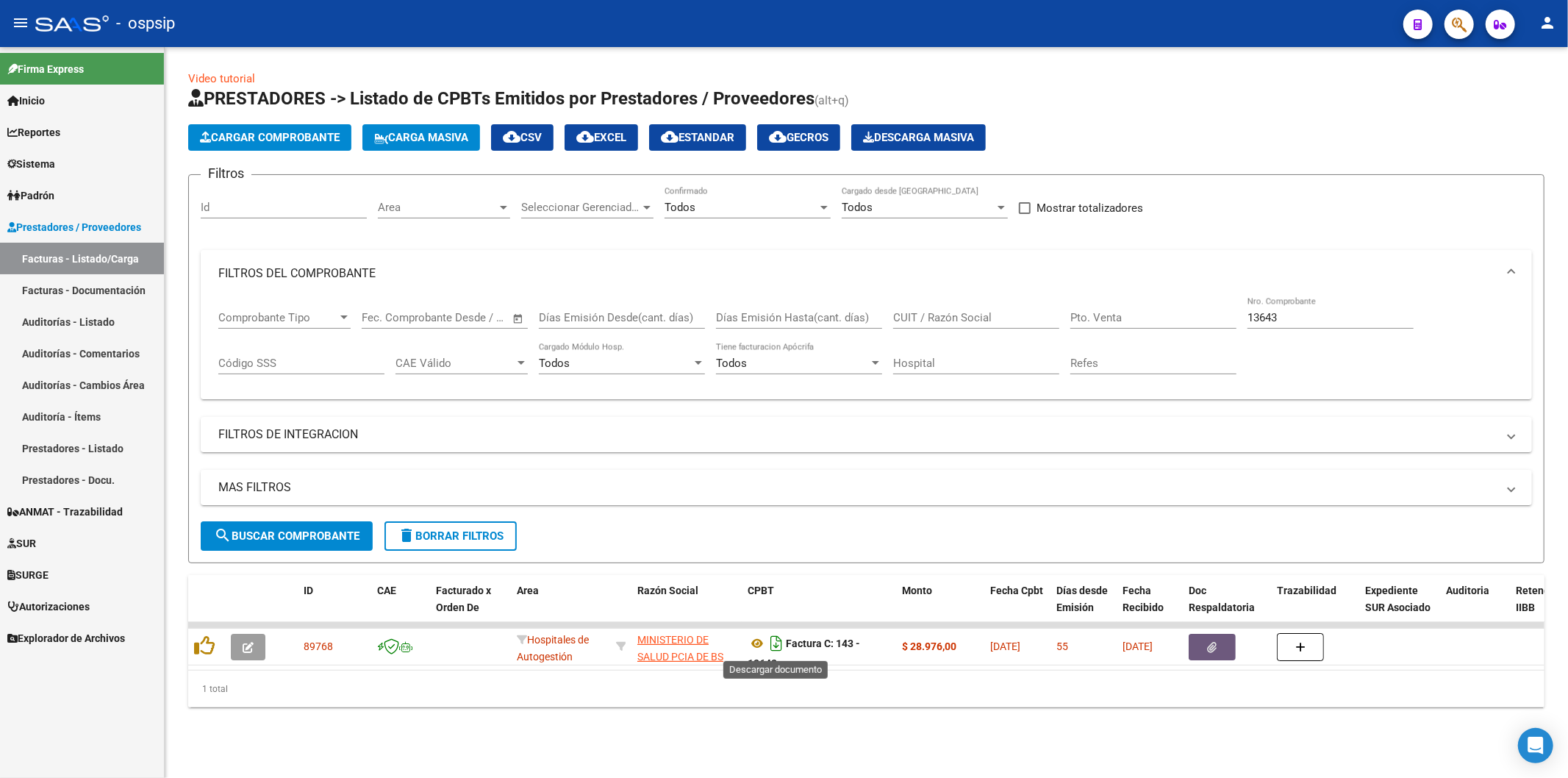
click at [773, 649] on icon "Descargar documento" at bounding box center [776, 643] width 19 height 24
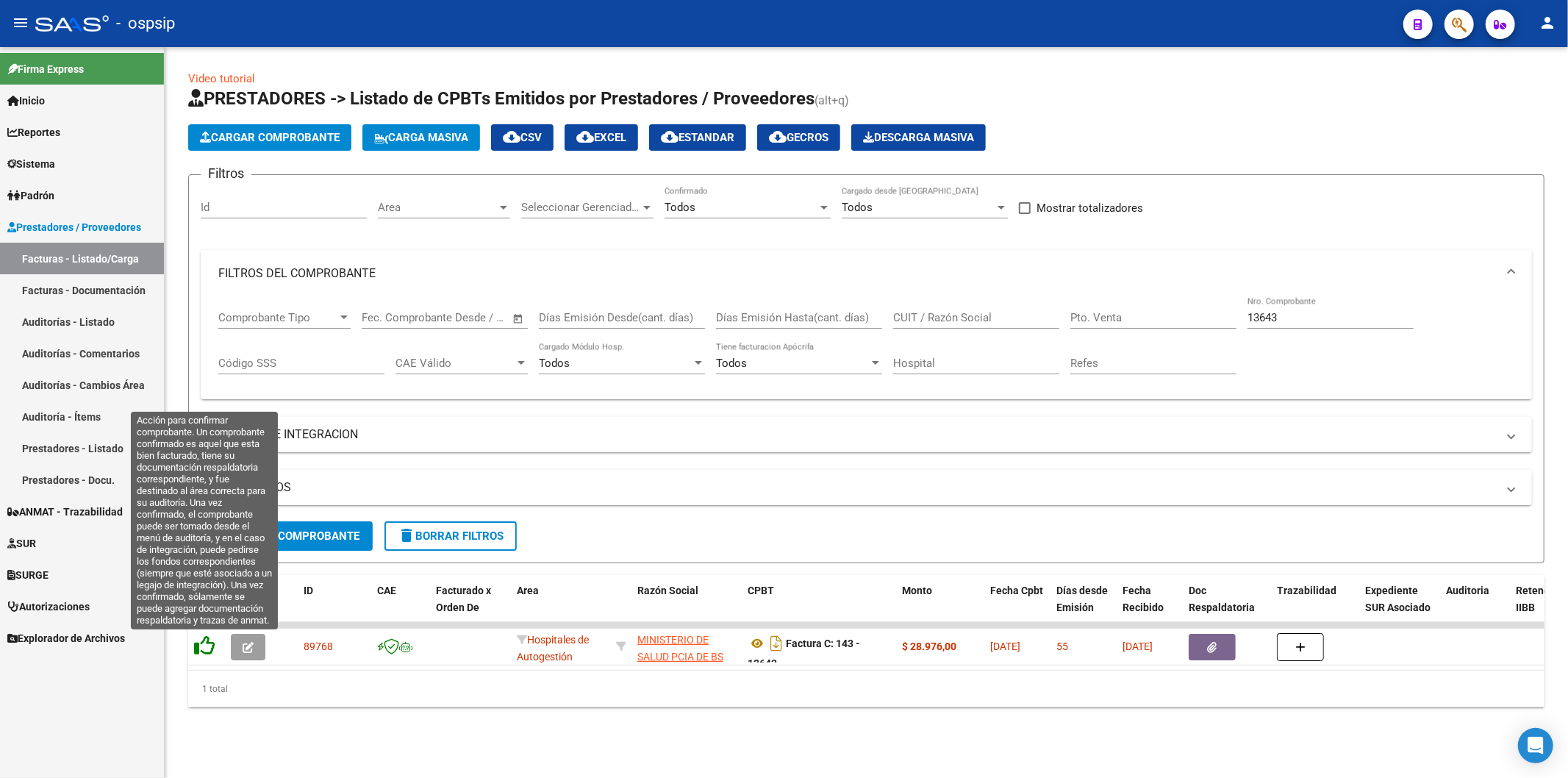
click at [204, 645] on icon at bounding box center [204, 645] width 21 height 21
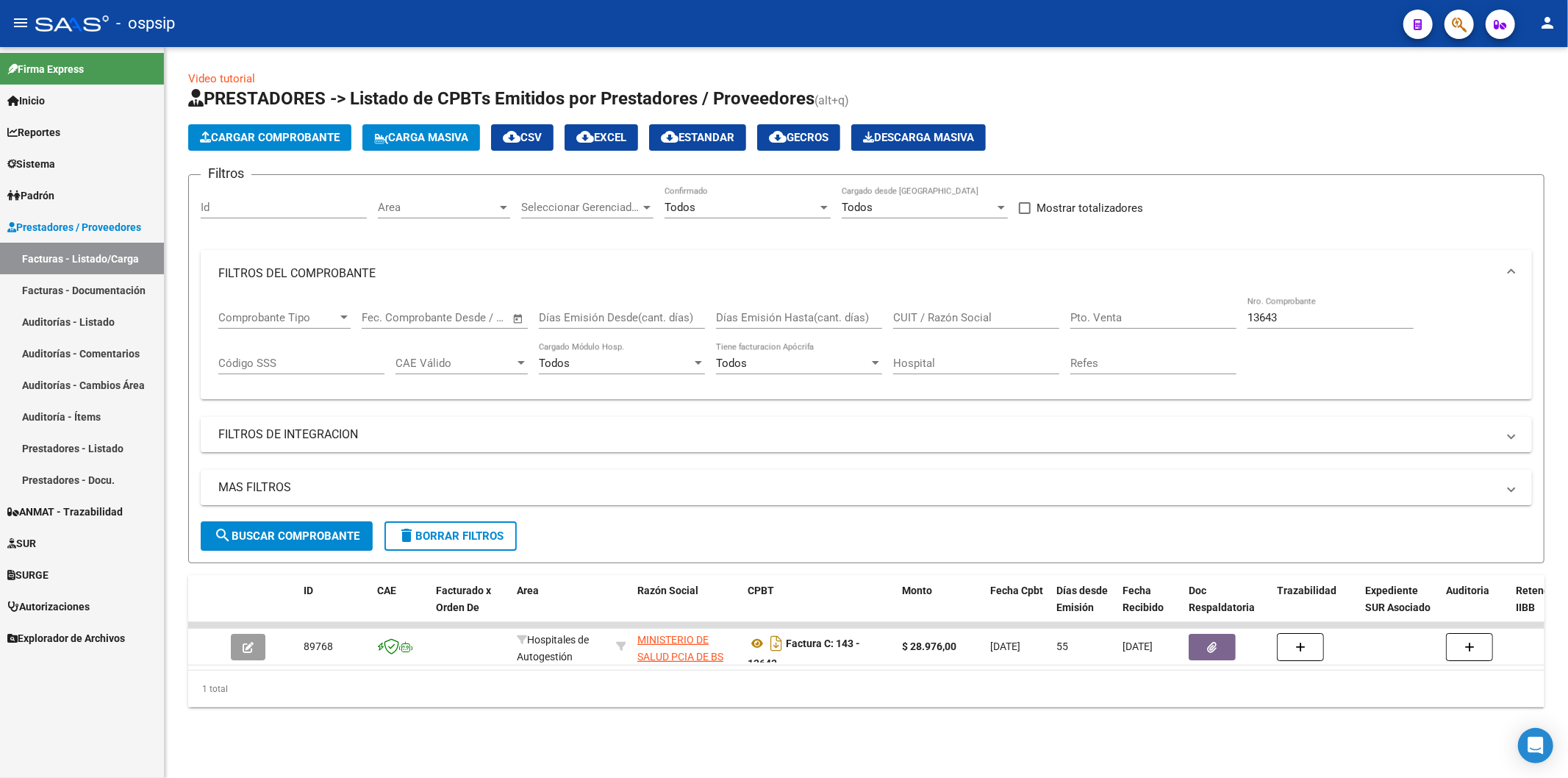
click at [1299, 312] on input "13643" at bounding box center [1330, 317] width 166 height 13
click at [776, 640] on icon "Descargar documento" at bounding box center [776, 643] width 19 height 24
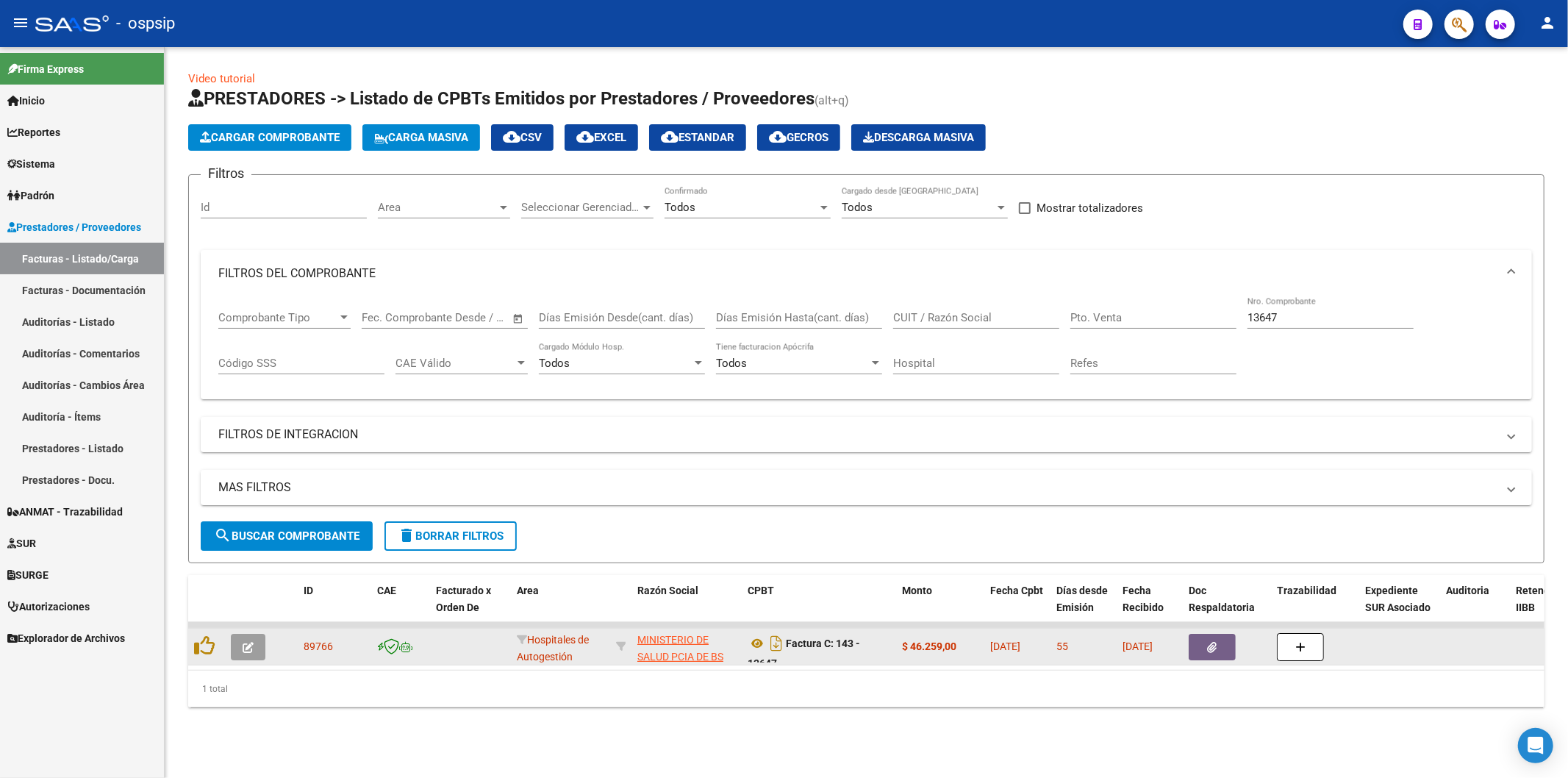
click at [1200, 643] on button "button" at bounding box center [1212, 646] width 47 height 27
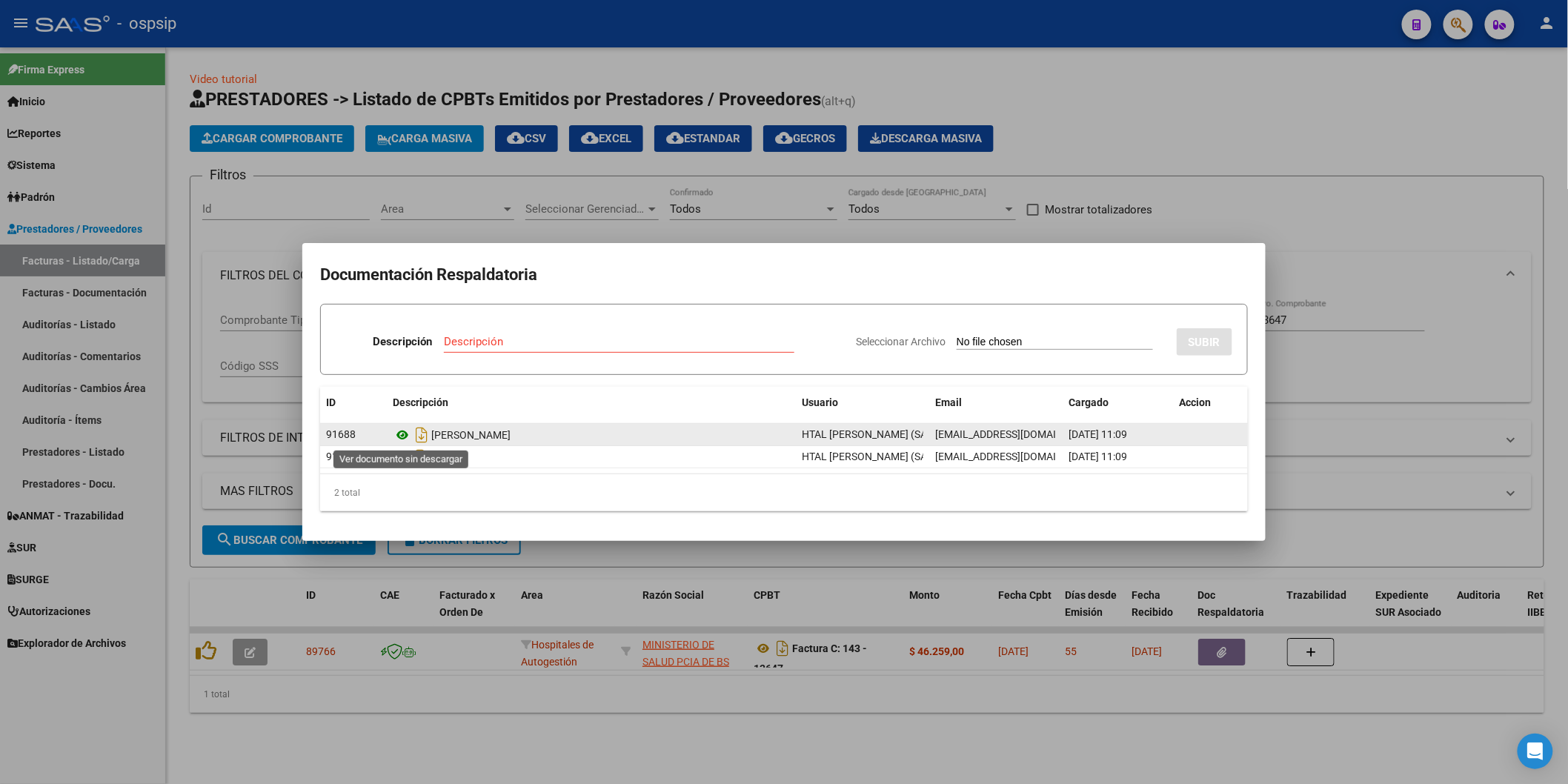
click at [403, 432] on icon at bounding box center [402, 435] width 19 height 18
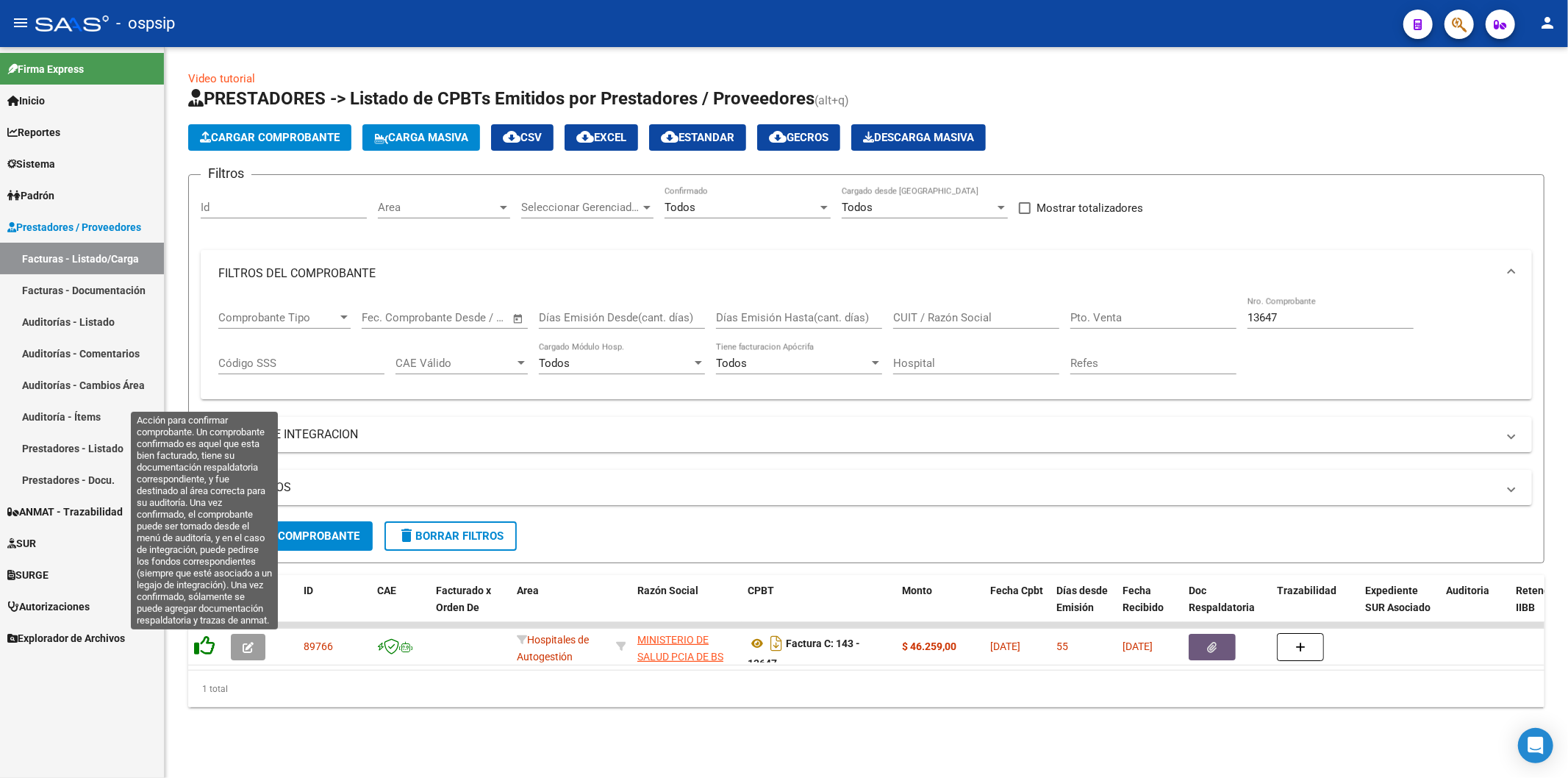
click at [199, 643] on icon at bounding box center [204, 645] width 21 height 21
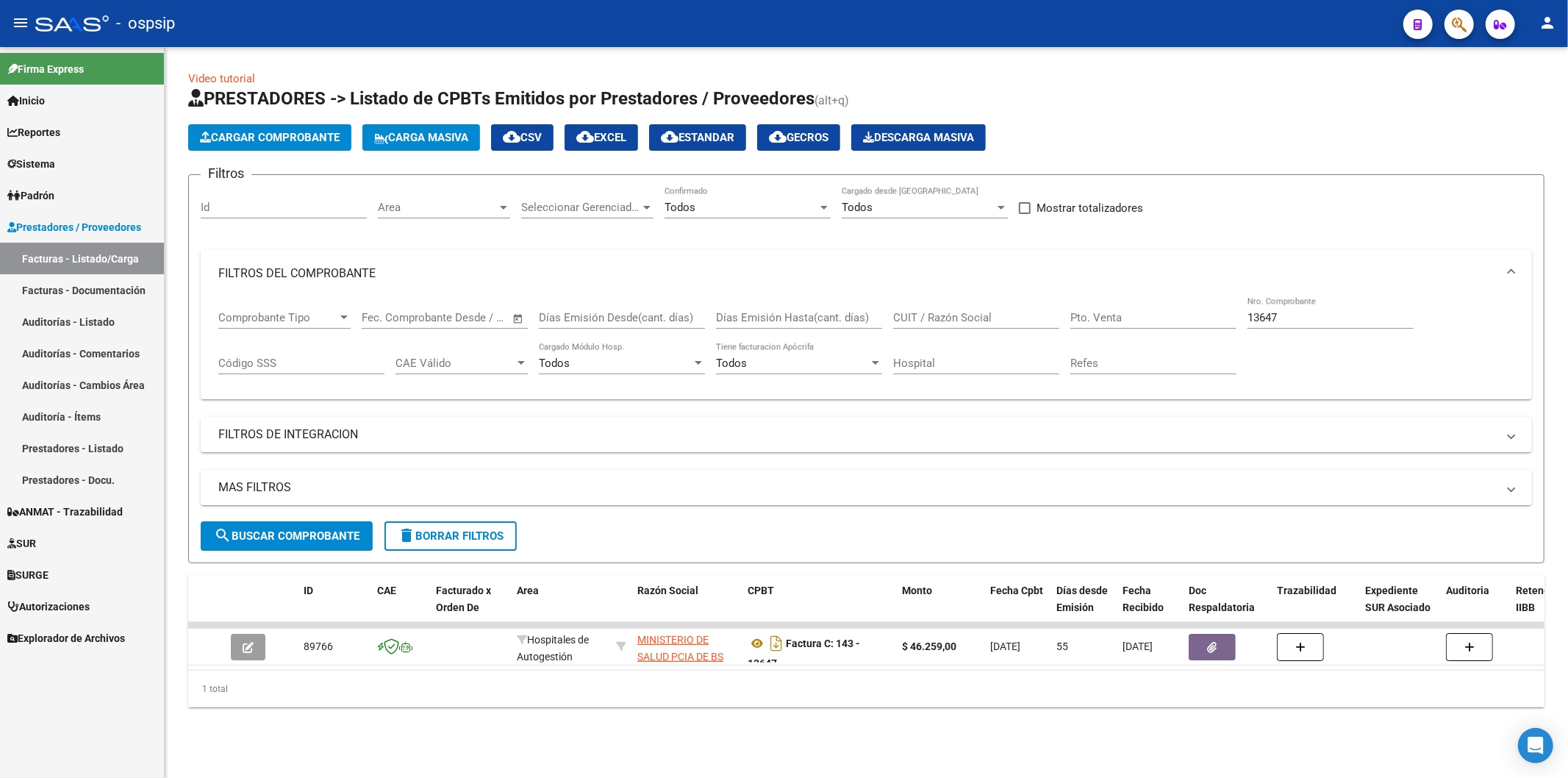
click at [1321, 320] on input "13647" at bounding box center [1330, 317] width 166 height 13
type input "1"
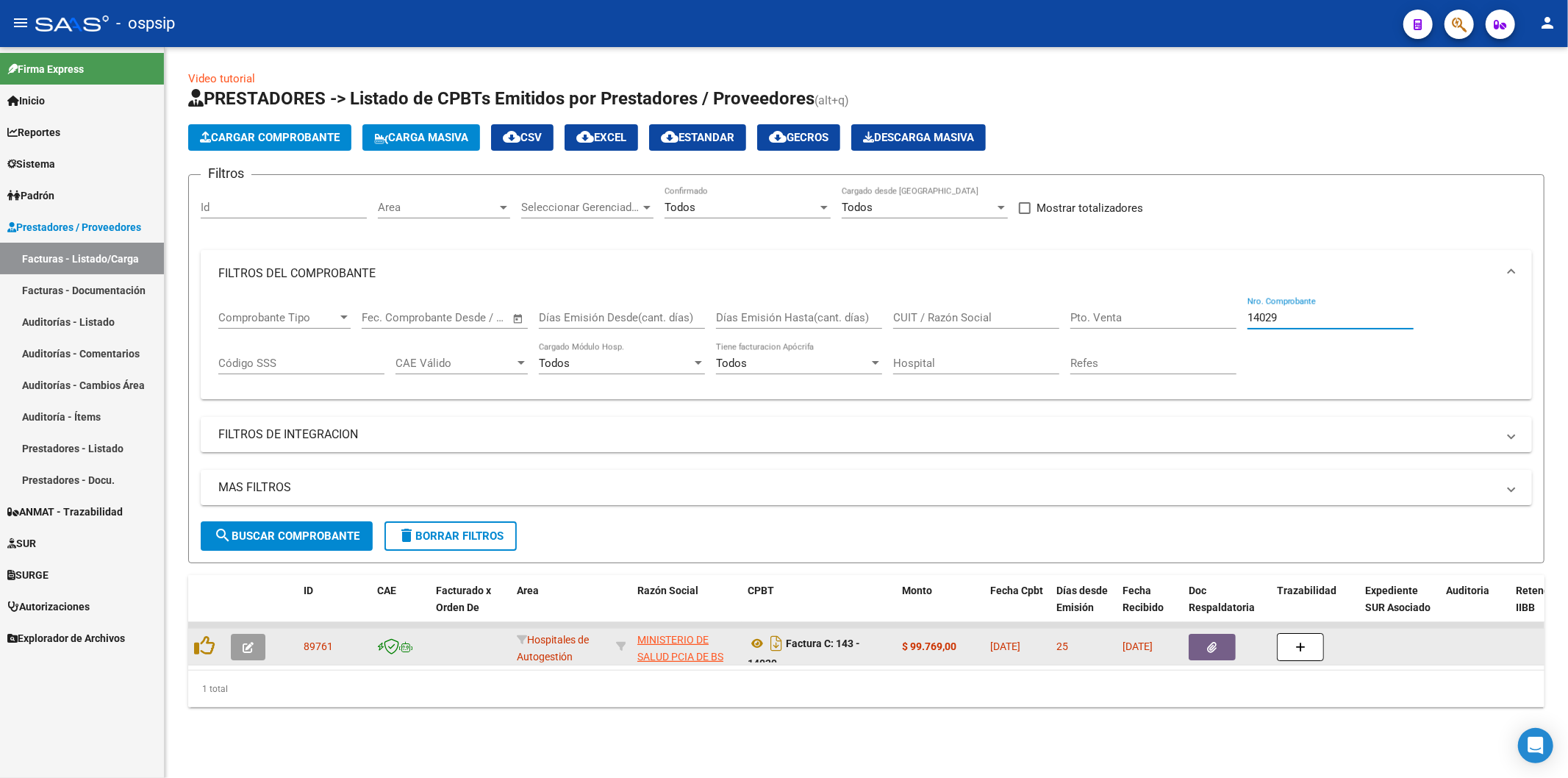
click at [1211, 649] on icon "button" at bounding box center [1212, 647] width 10 height 11
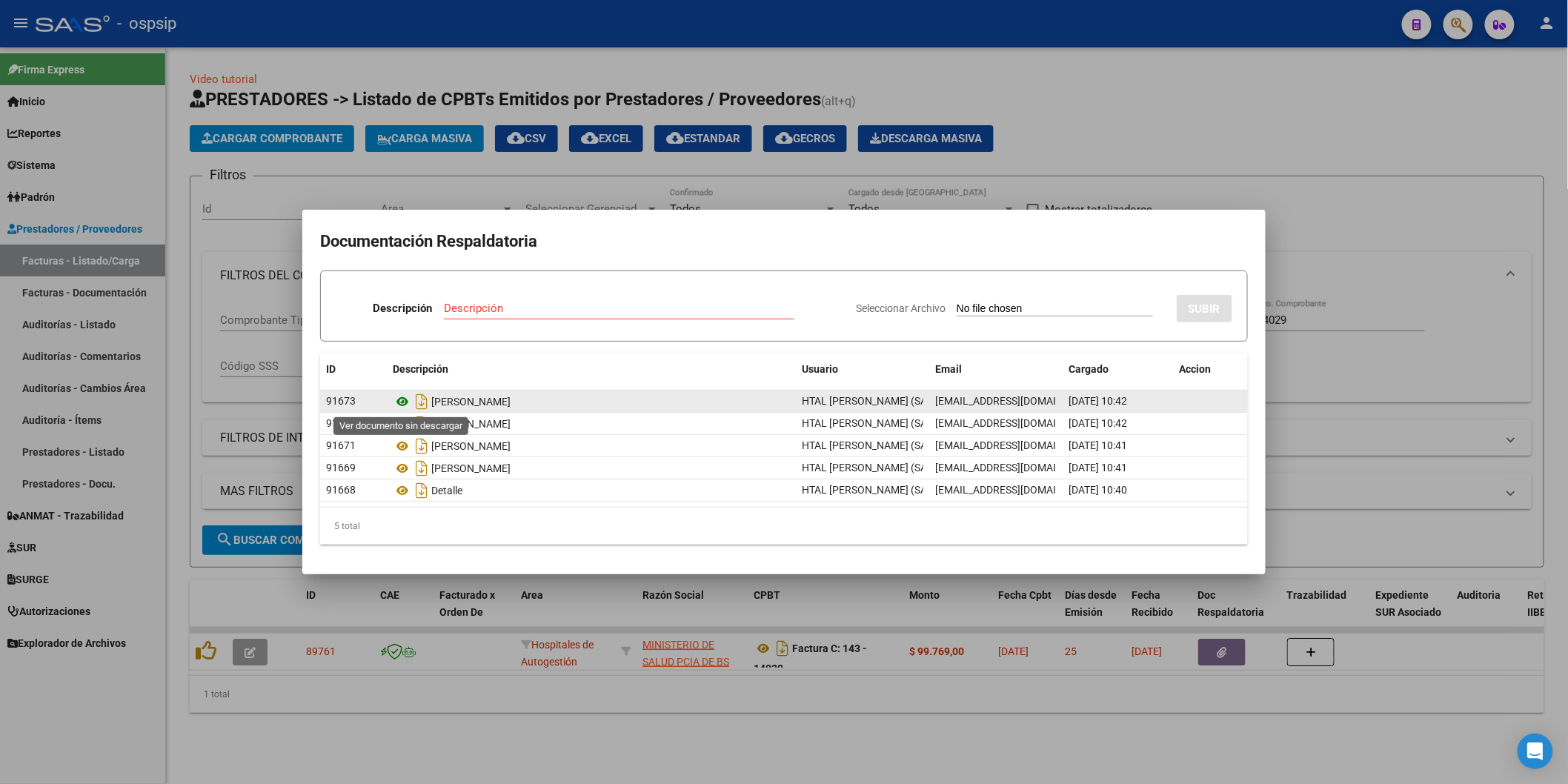
click at [403, 402] on icon at bounding box center [402, 401] width 19 height 18
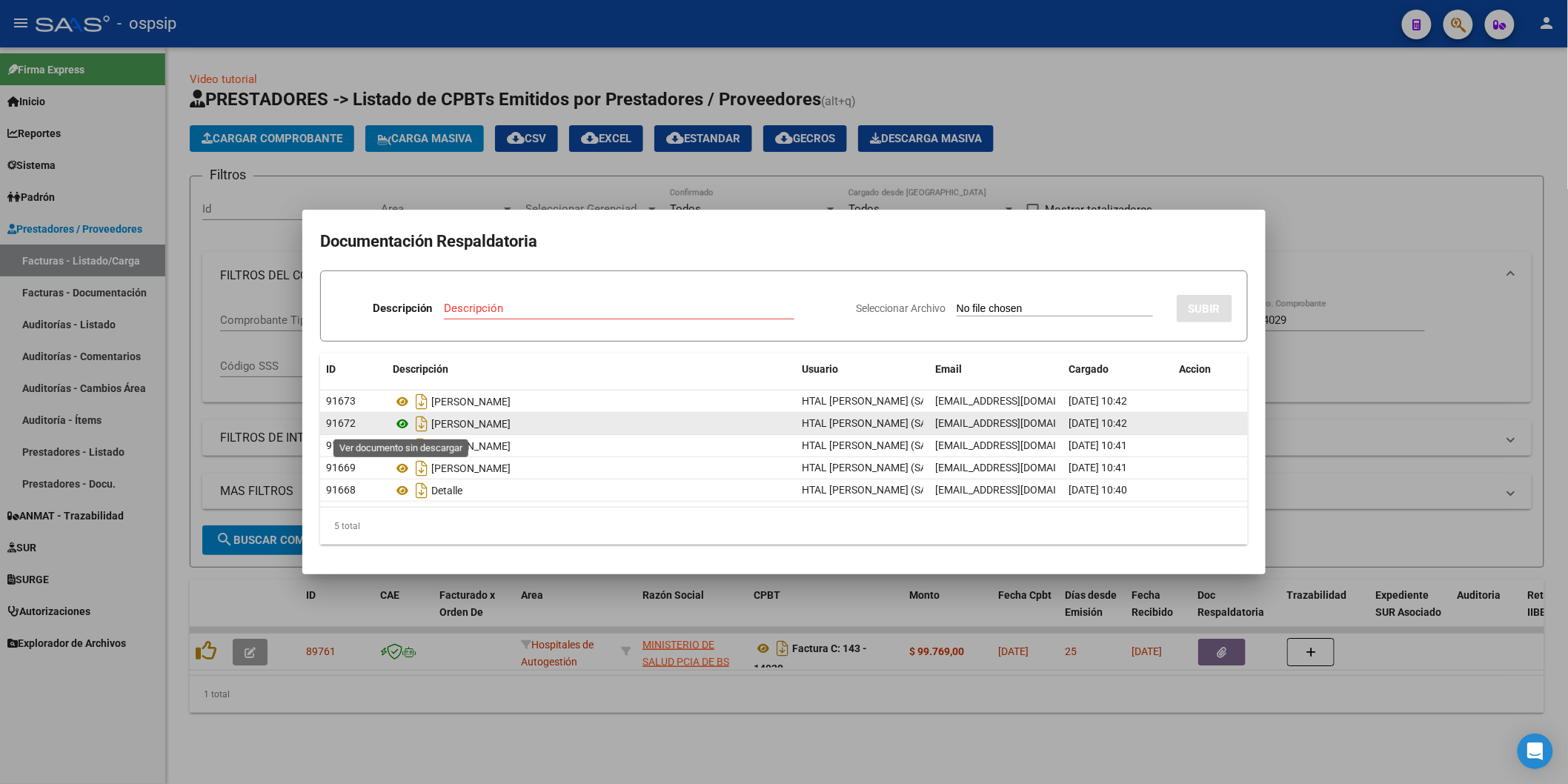
click at [401, 420] on icon at bounding box center [402, 423] width 19 height 18
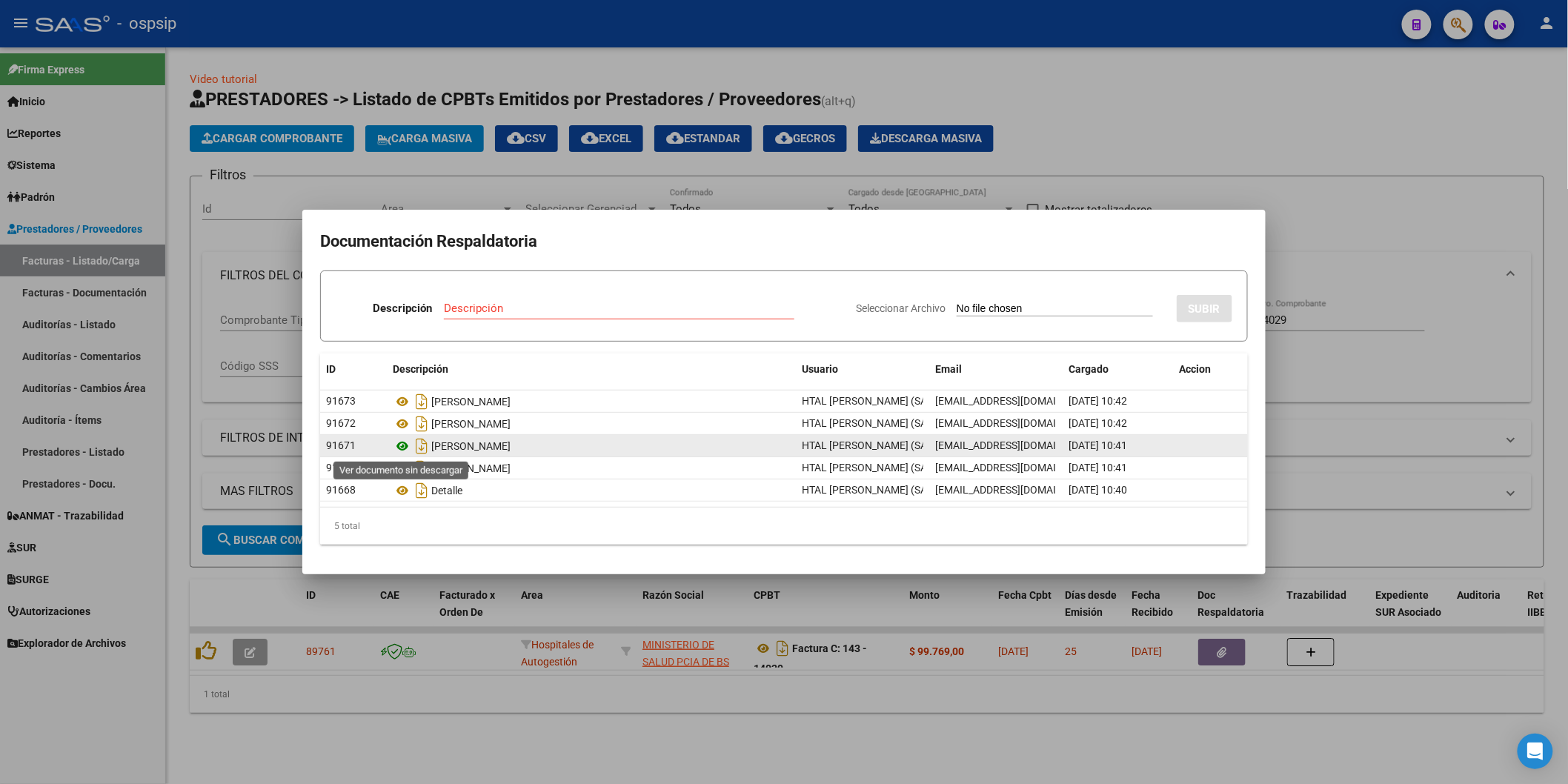
click at [397, 446] on icon at bounding box center [402, 445] width 19 height 18
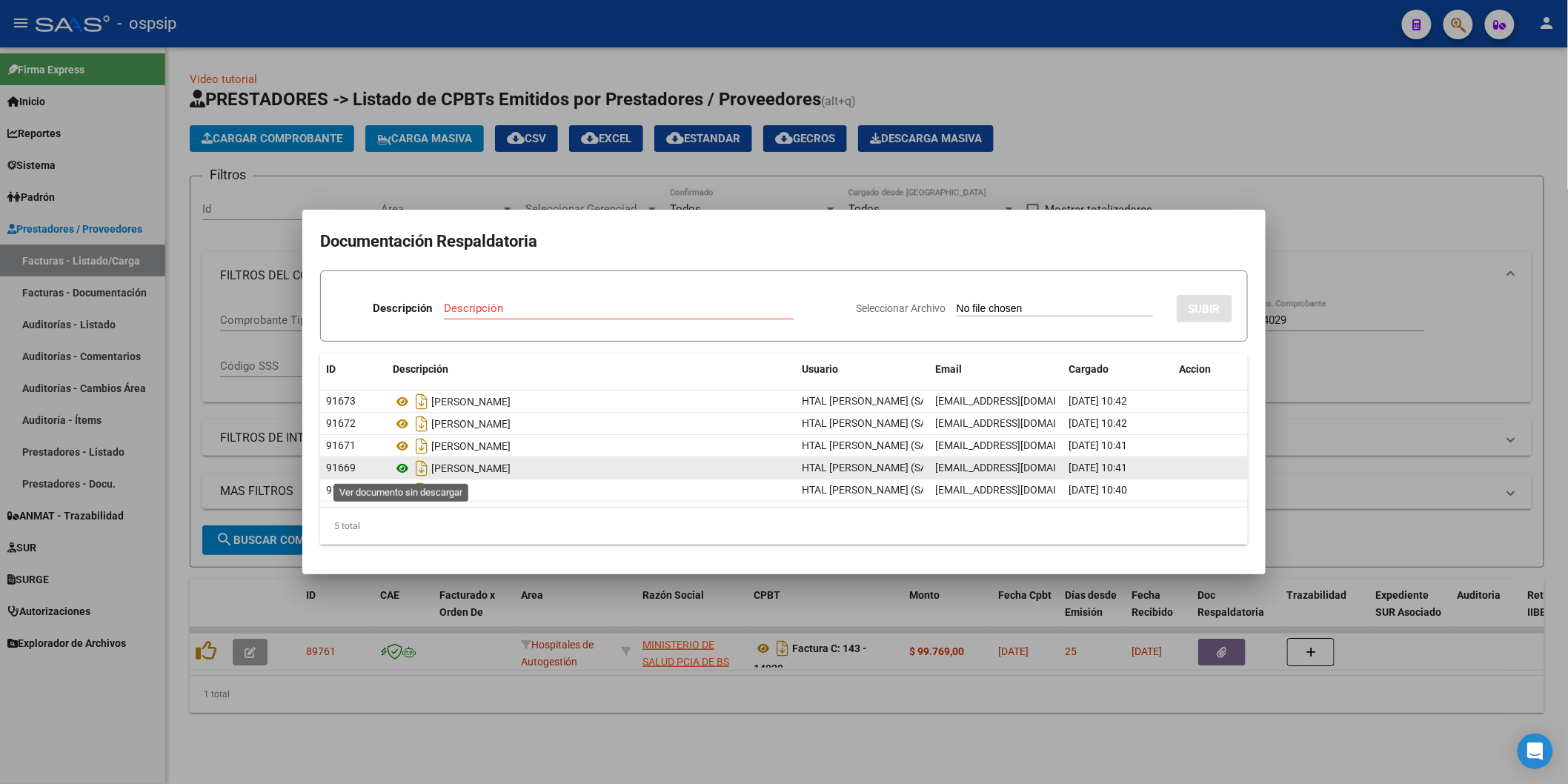
click at [404, 471] on icon at bounding box center [402, 467] width 19 height 18
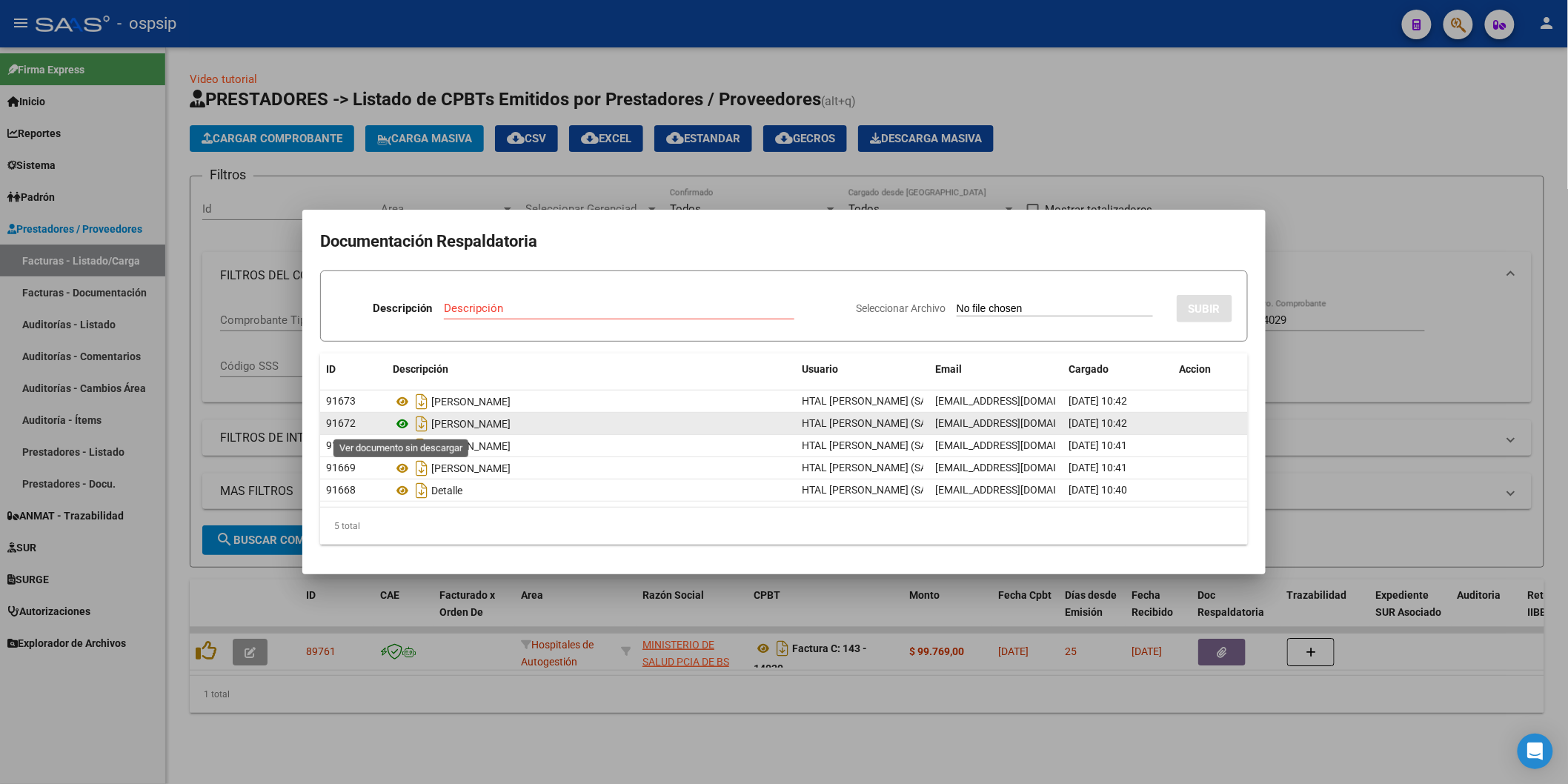
click at [403, 421] on icon at bounding box center [402, 423] width 19 height 18
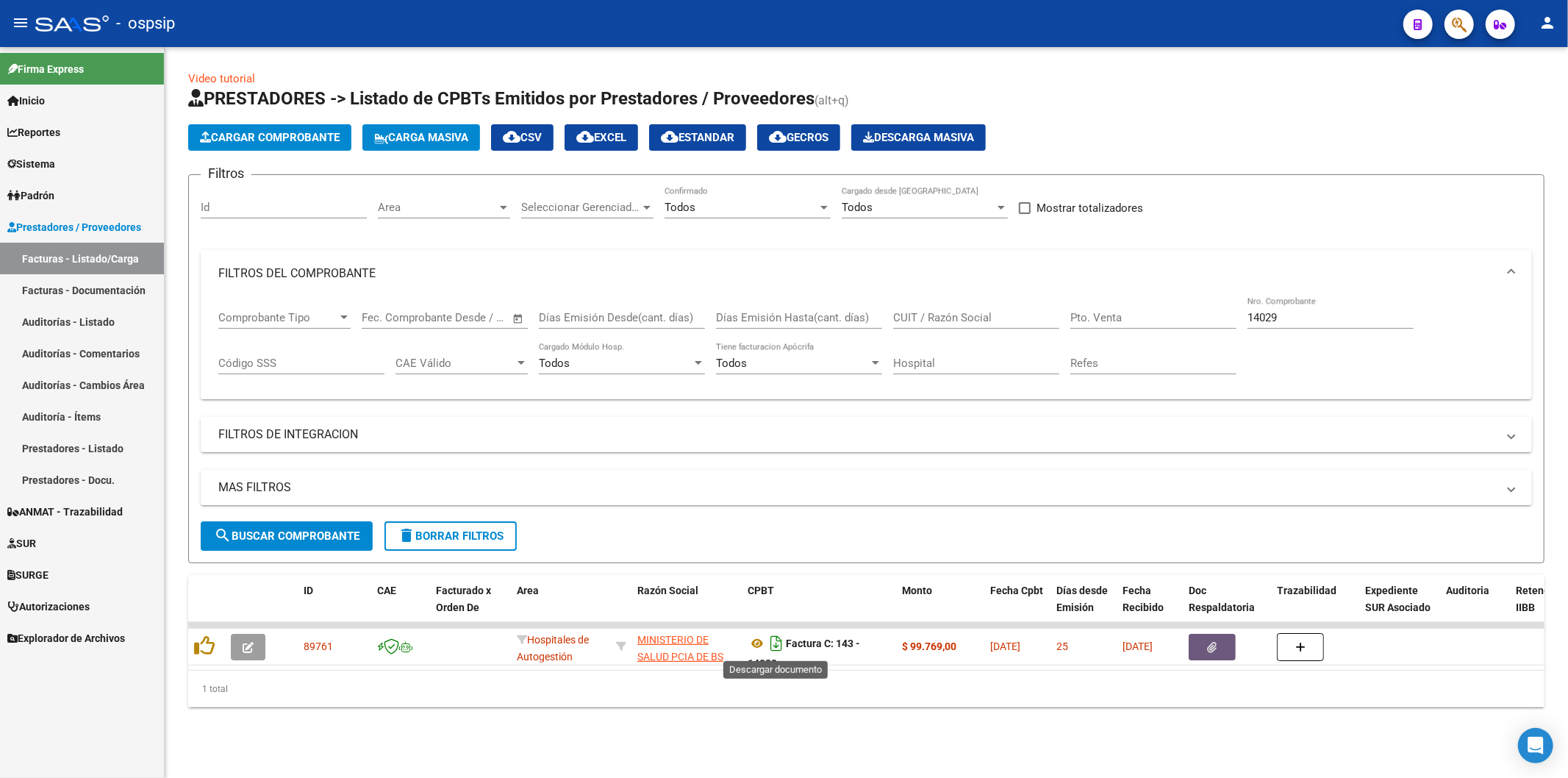
click at [768, 644] on icon "Descargar documento" at bounding box center [776, 643] width 19 height 24
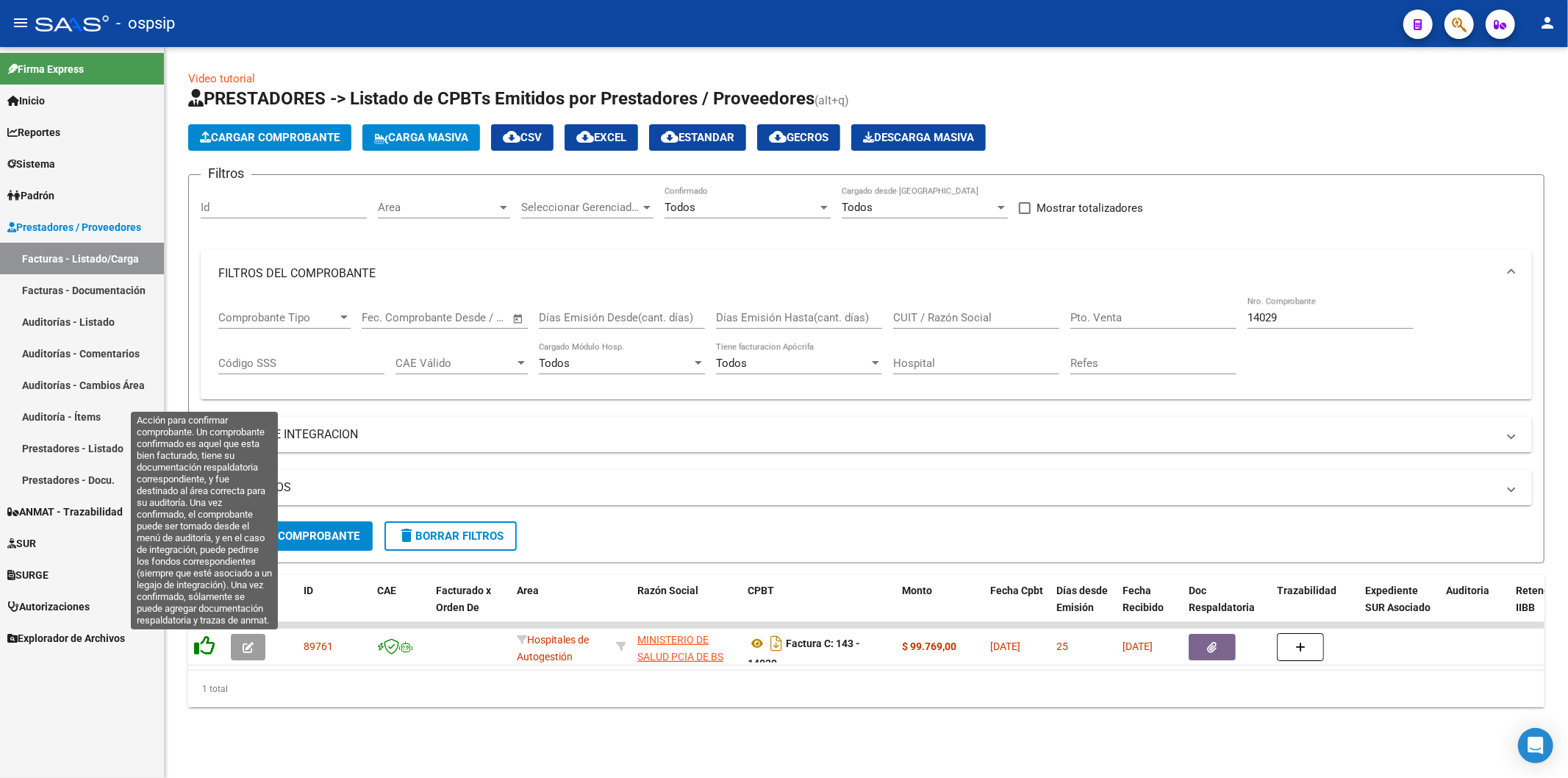
click at [209, 645] on icon at bounding box center [204, 645] width 21 height 21
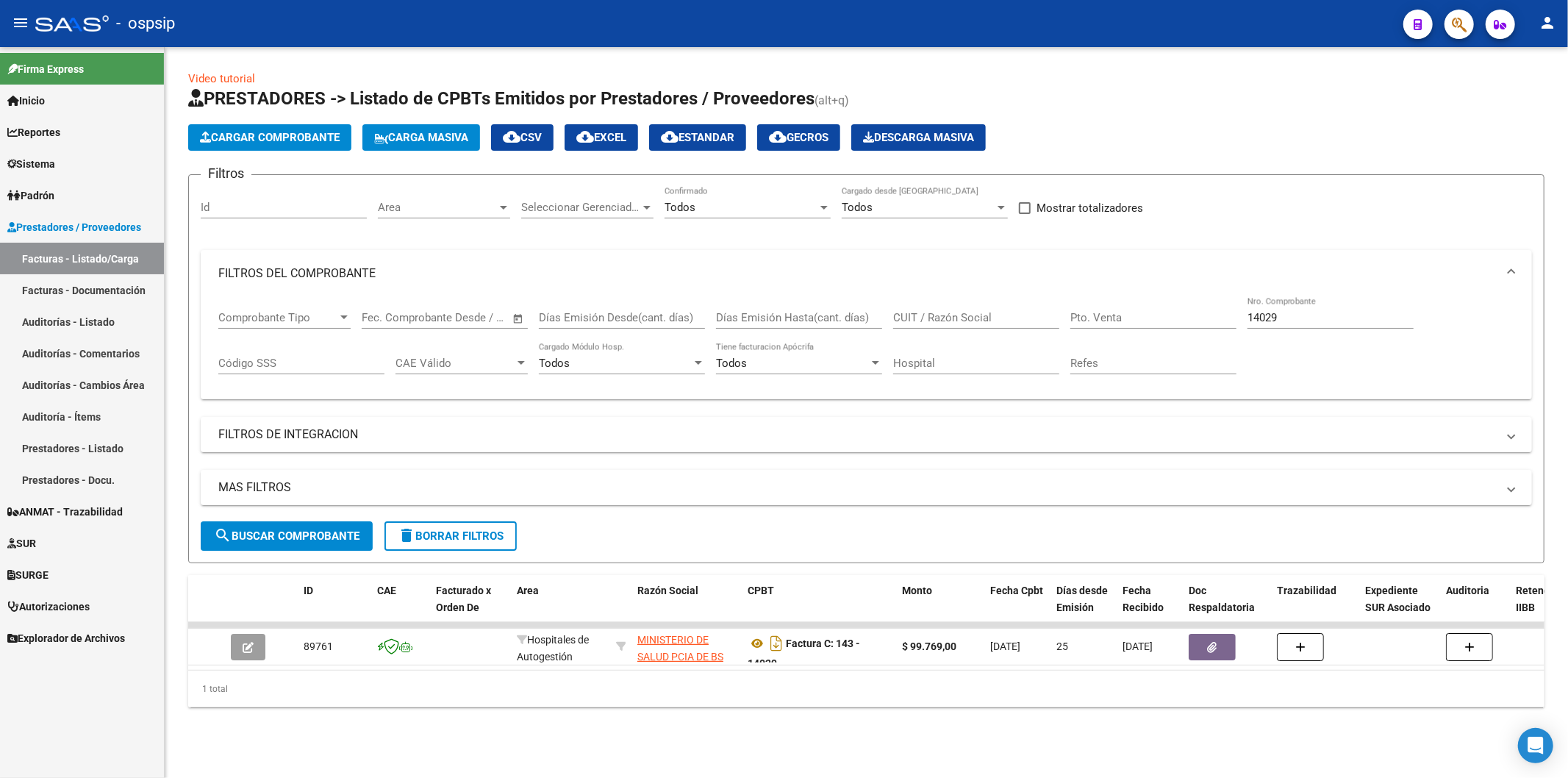
click at [1284, 310] on div "14029 Nro. Comprobante" at bounding box center [1330, 313] width 166 height 32
click at [1287, 312] on div "14029 Nro. Comprobante" at bounding box center [1330, 313] width 166 height 32
click at [1287, 312] on input "14029" at bounding box center [1330, 317] width 166 height 13
type input "1"
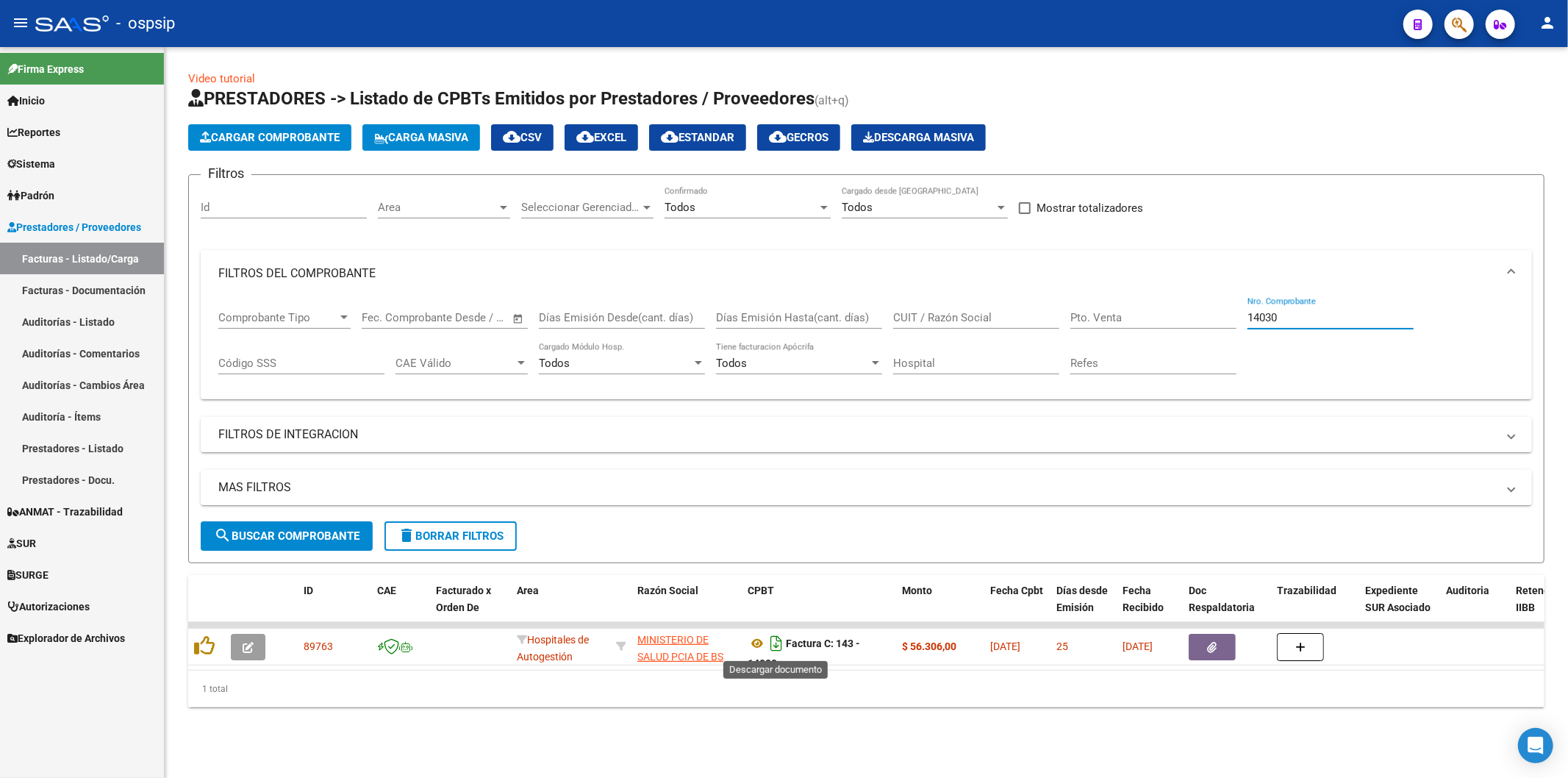
type input "14030"
click at [778, 640] on icon "Descargar documento" at bounding box center [776, 643] width 19 height 24
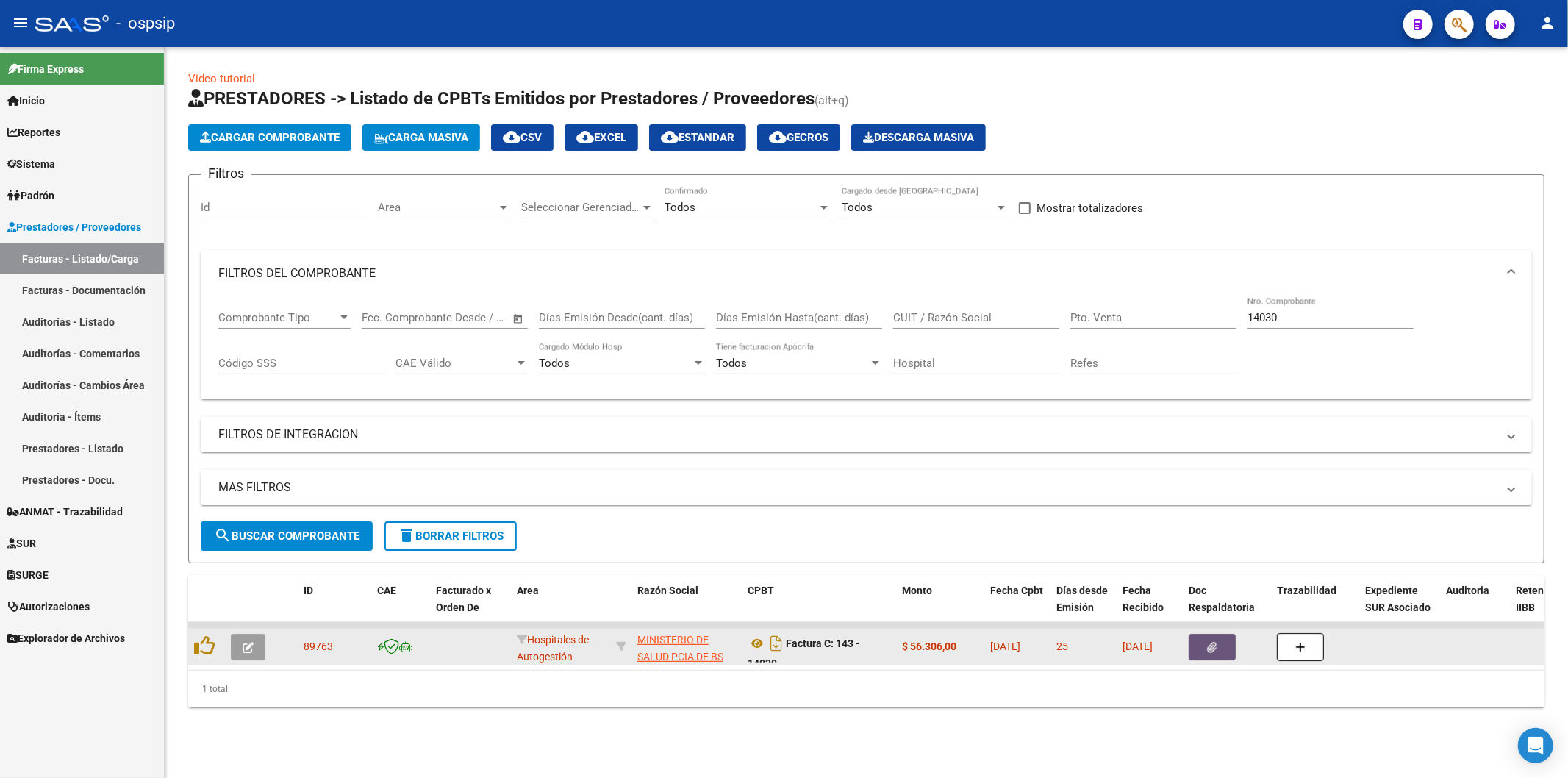
click at [1213, 654] on button "button" at bounding box center [1212, 646] width 47 height 27
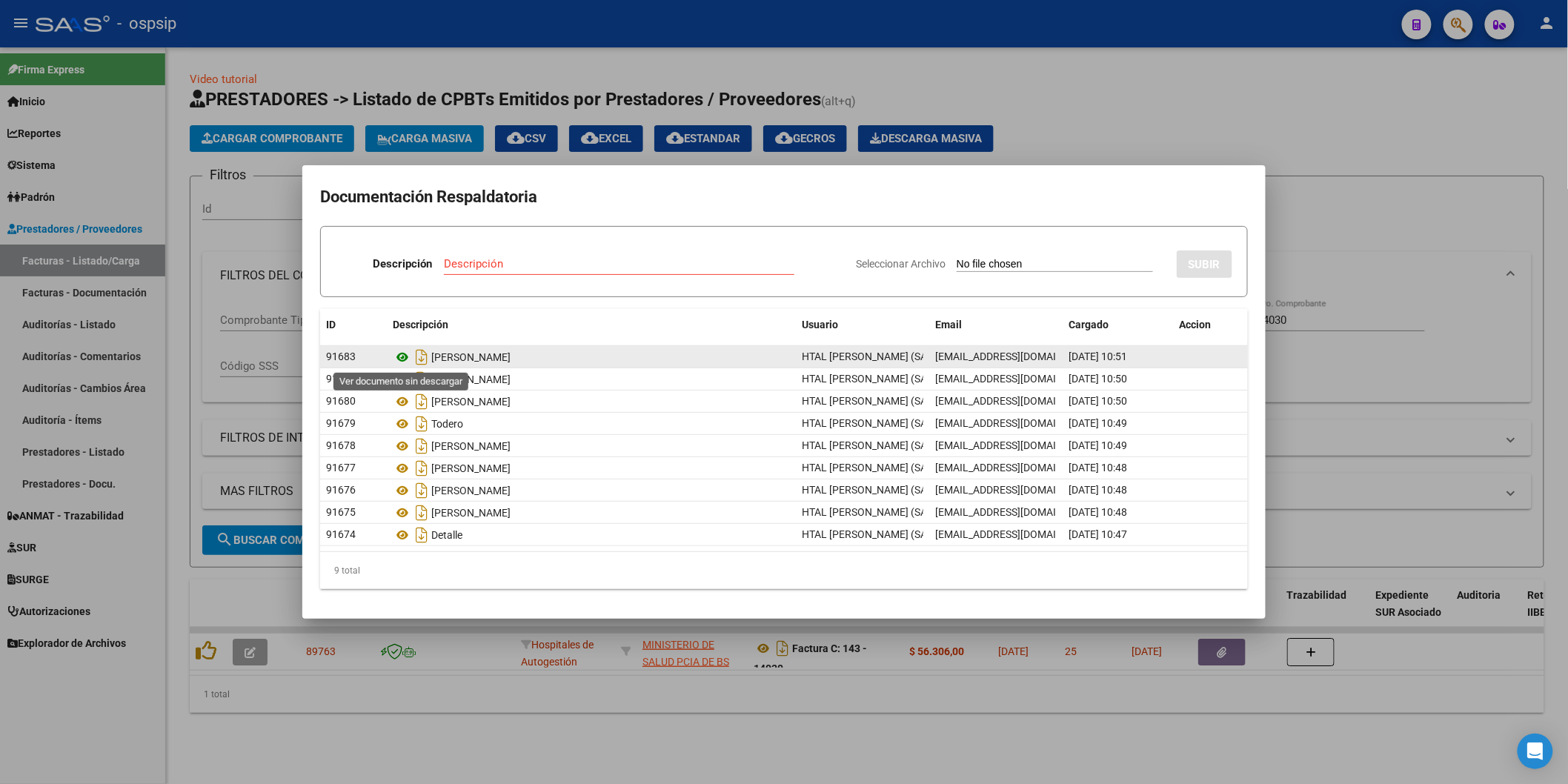
click at [396, 352] on icon at bounding box center [402, 356] width 19 height 18
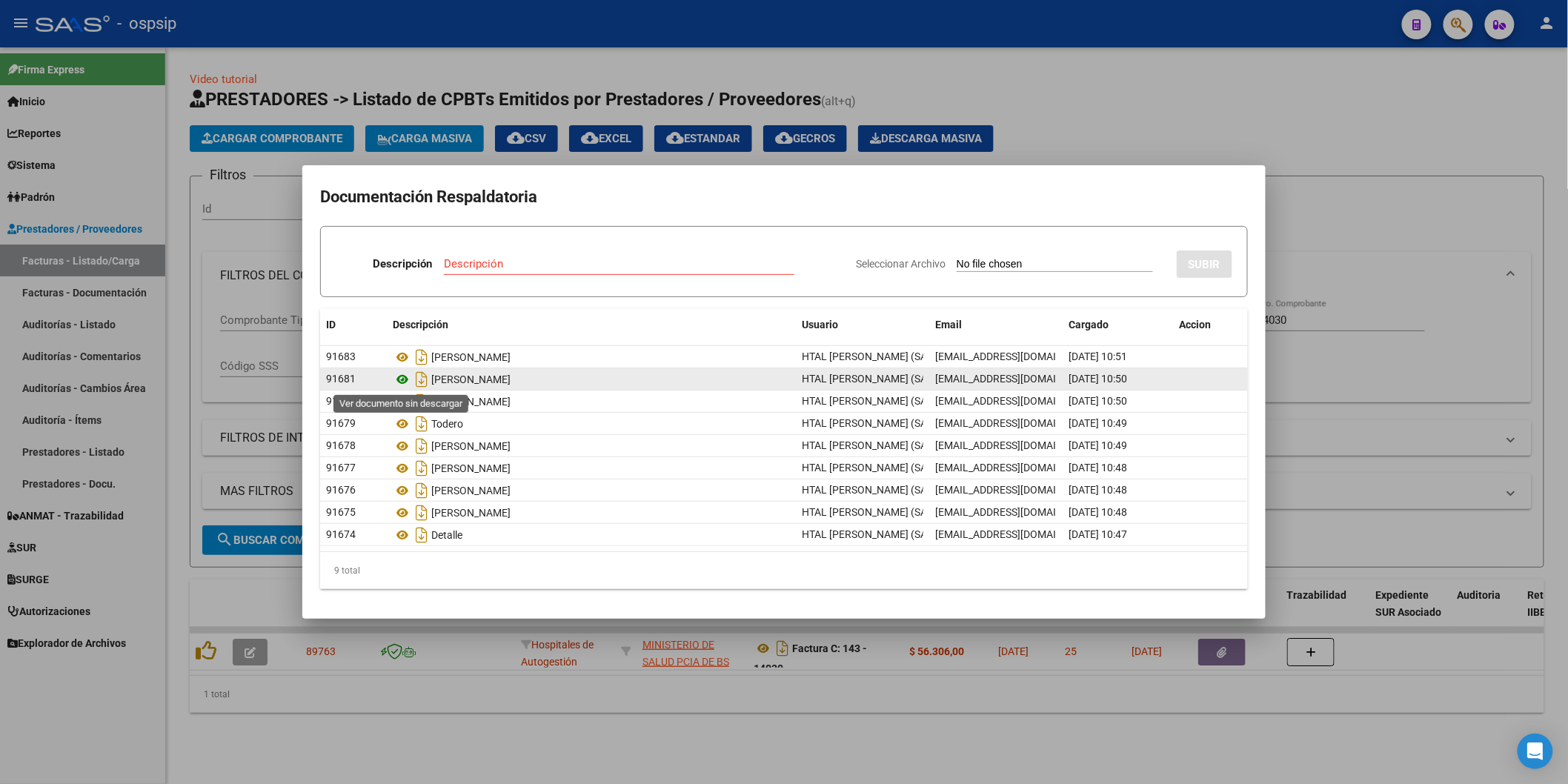
click at [400, 376] on icon at bounding box center [402, 379] width 19 height 18
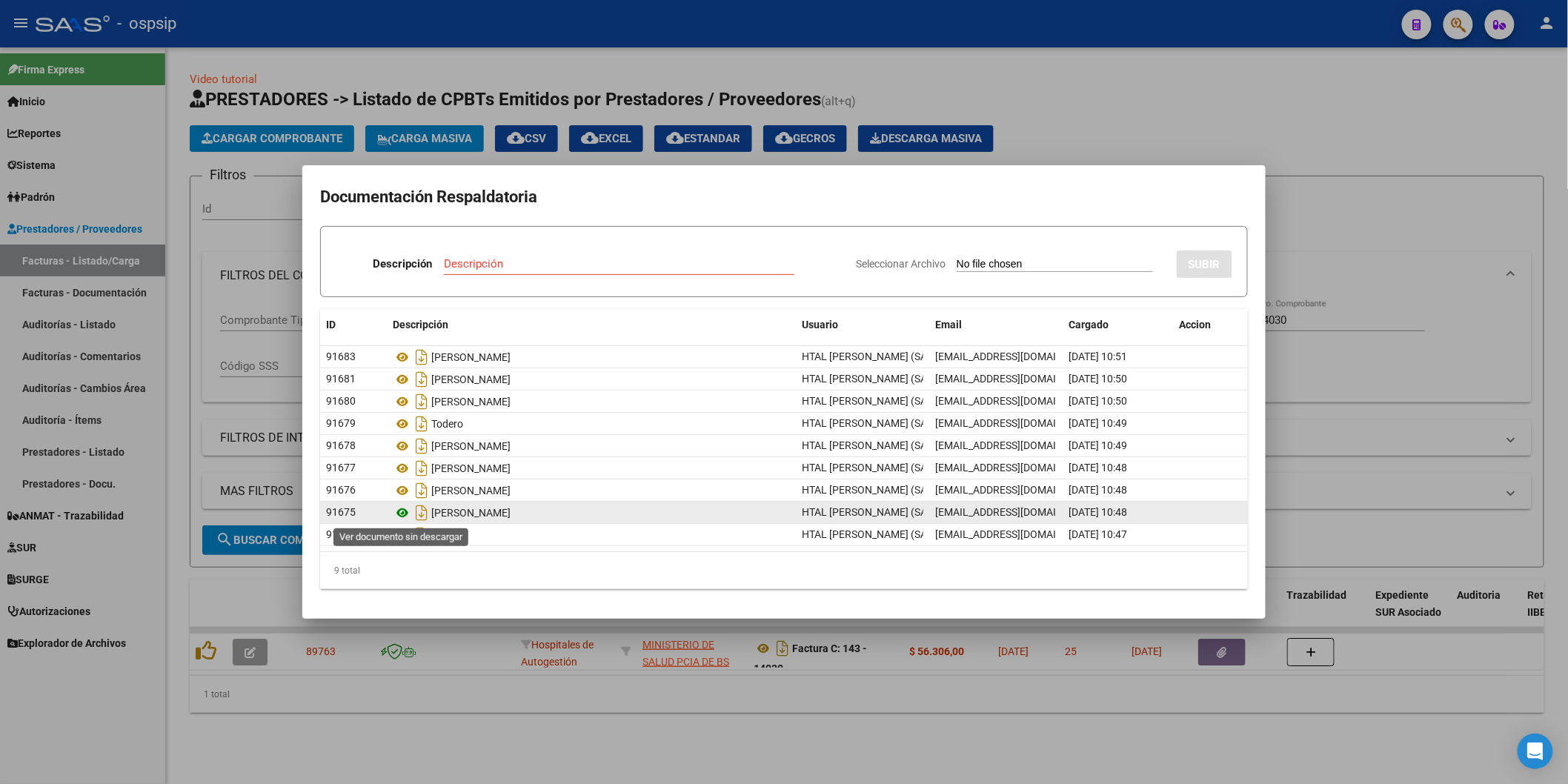
click at [404, 516] on icon at bounding box center [402, 512] width 19 height 18
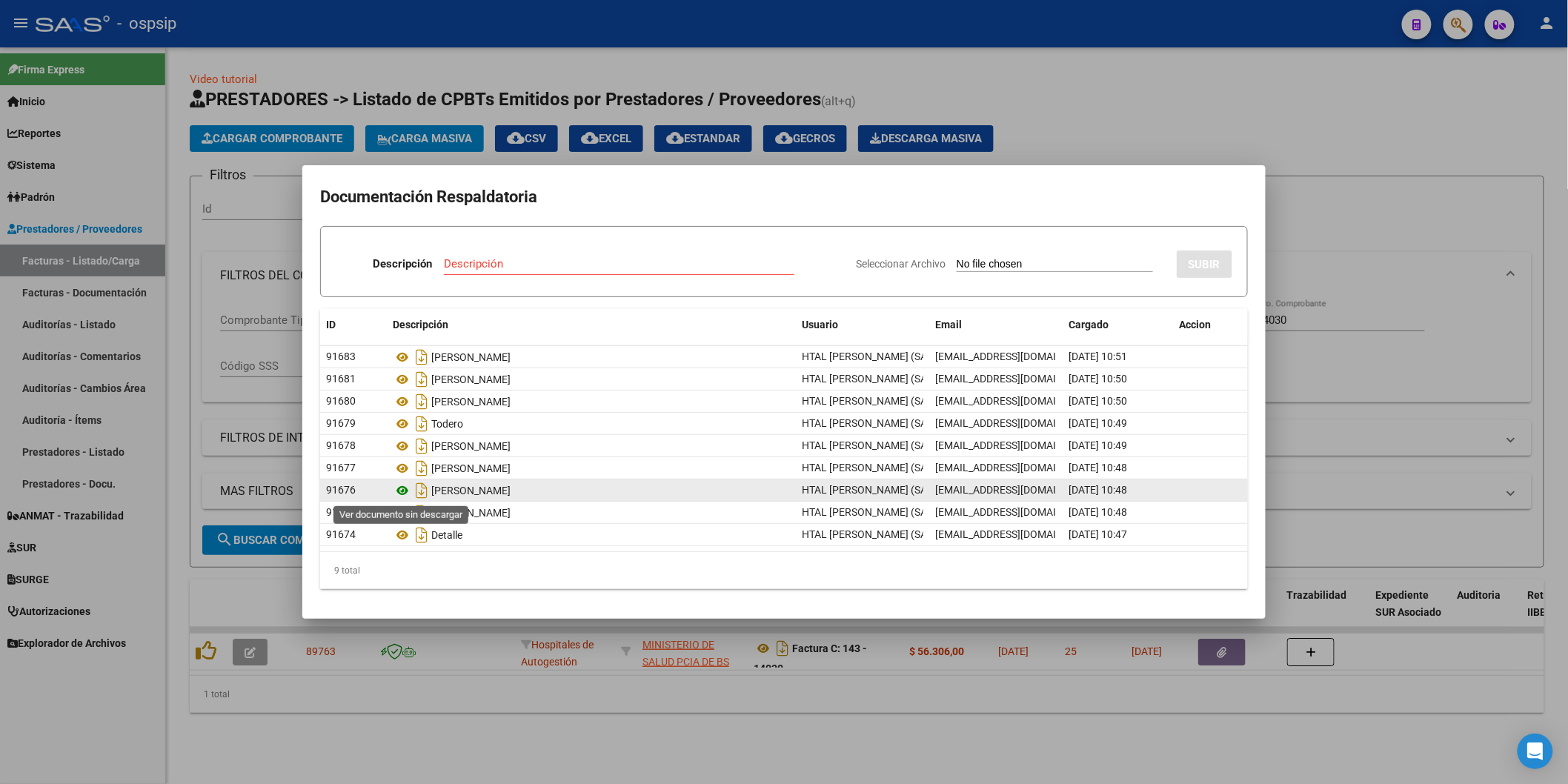
click at [401, 487] on icon at bounding box center [402, 490] width 19 height 18
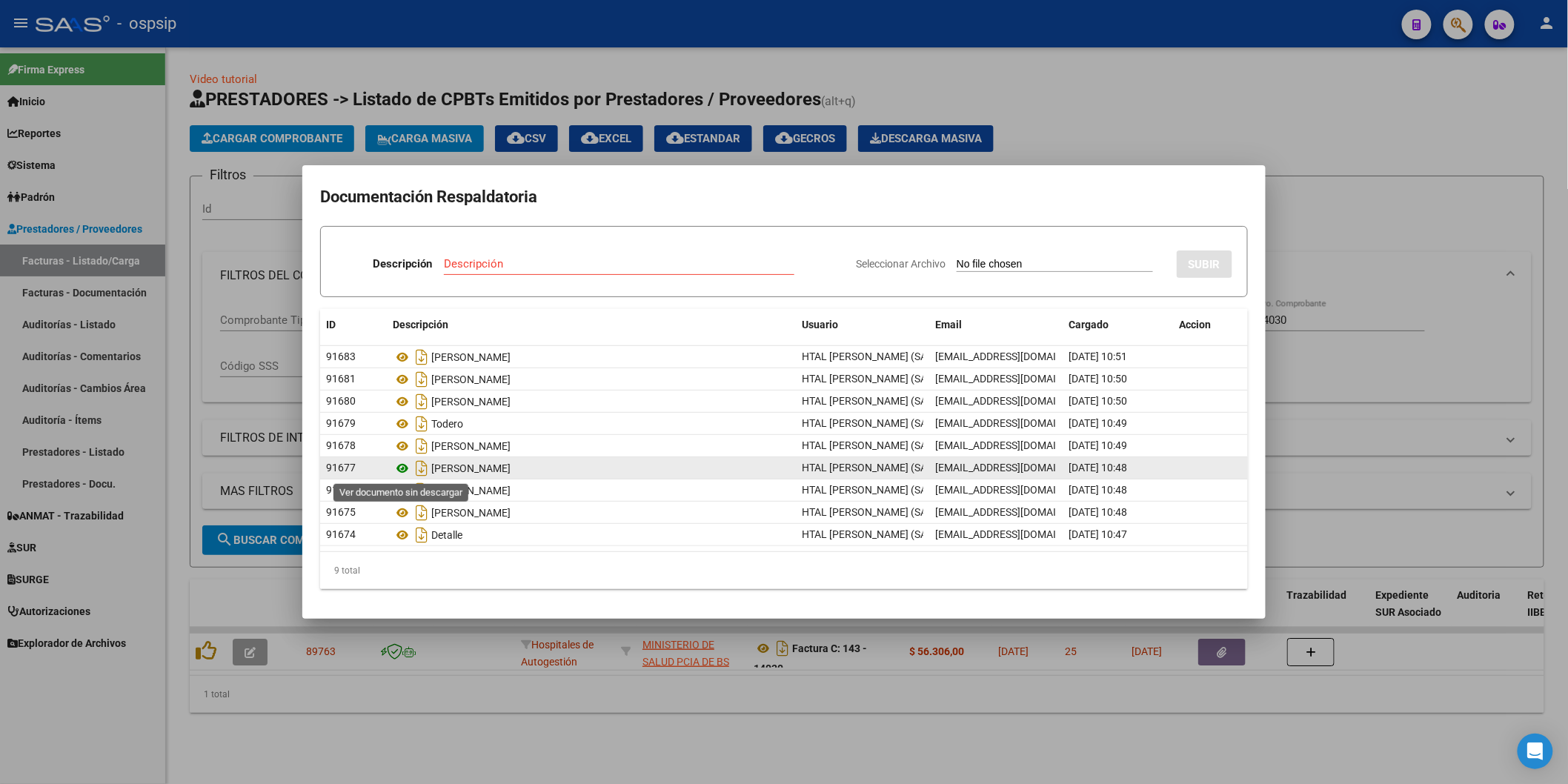
click at [398, 471] on icon at bounding box center [402, 467] width 19 height 18
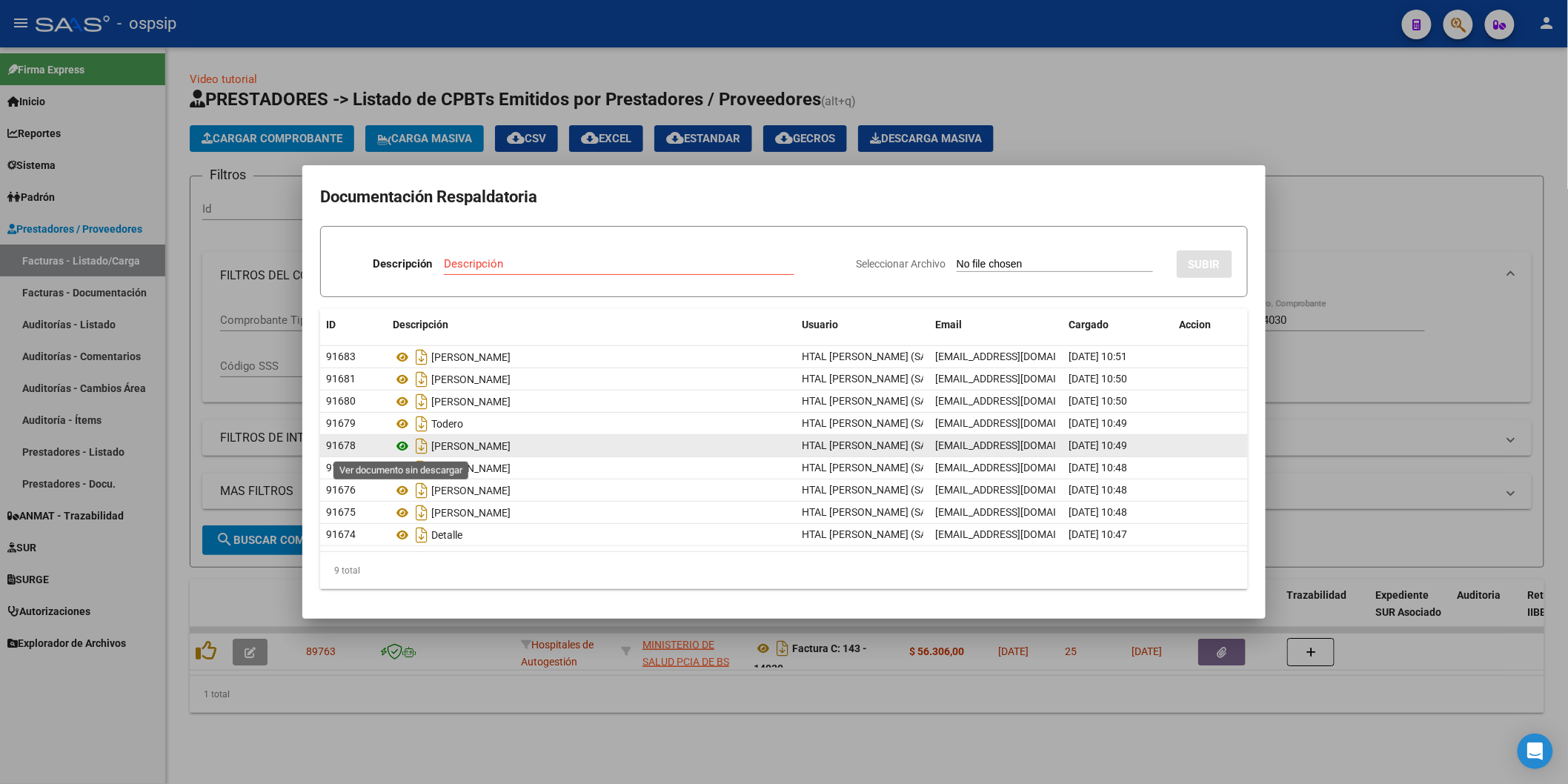
click at [402, 445] on icon at bounding box center [402, 445] width 19 height 18
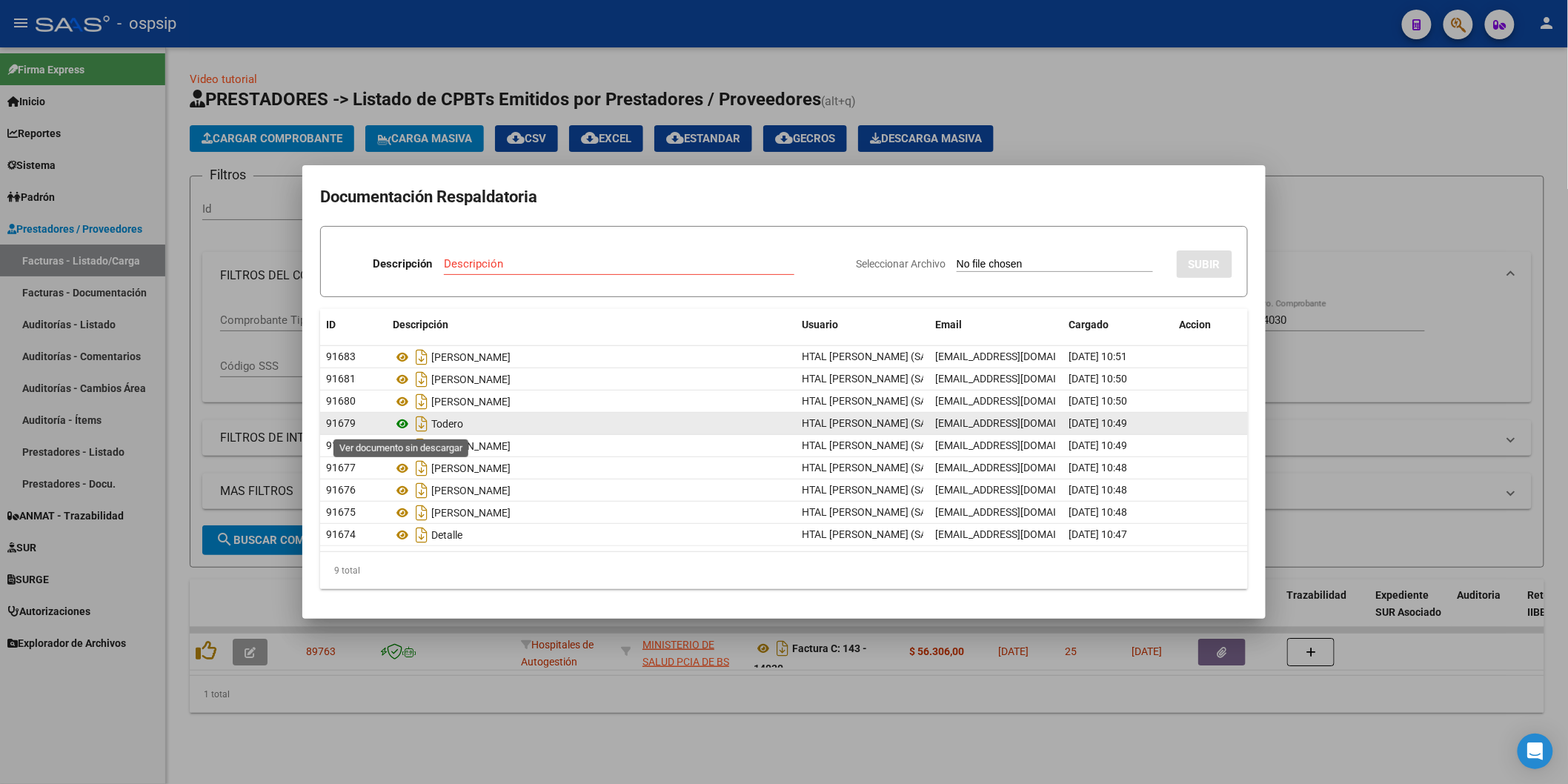
click at [405, 426] on icon at bounding box center [402, 423] width 19 height 18
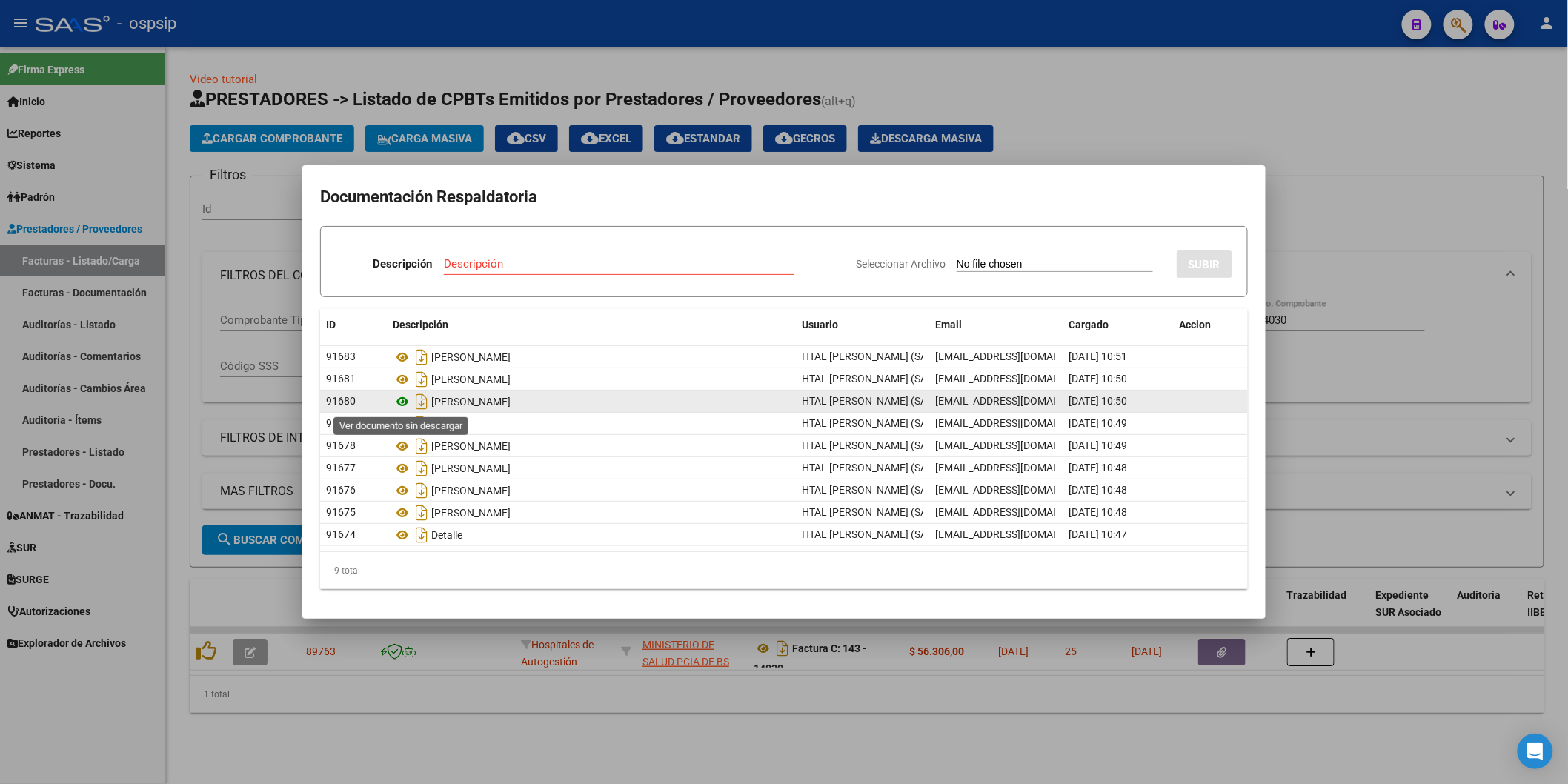
click at [400, 402] on icon at bounding box center [402, 401] width 19 height 18
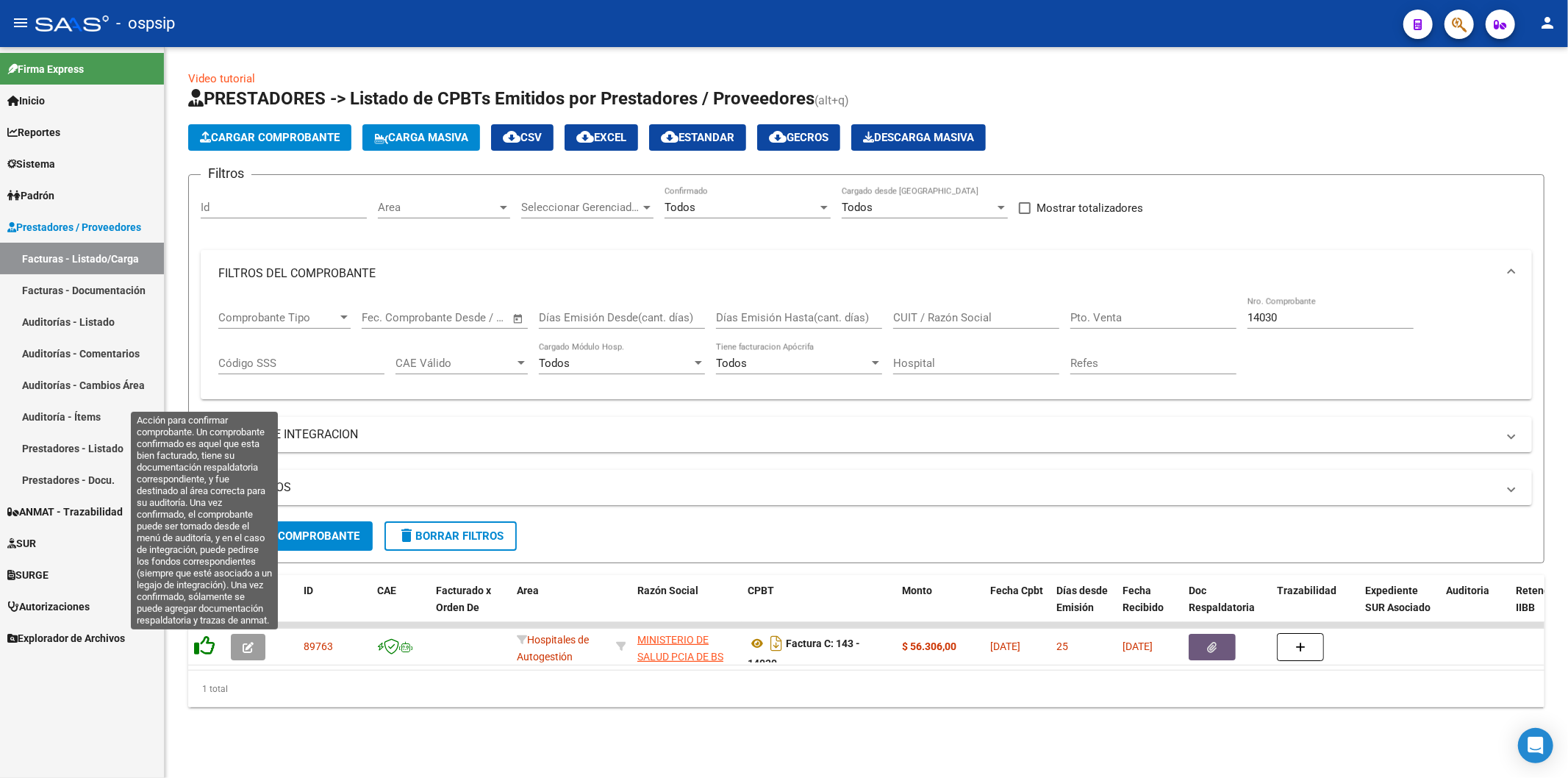
click at [205, 645] on icon at bounding box center [204, 645] width 21 height 21
